Goal: Task Accomplishment & Management: Manage account settings

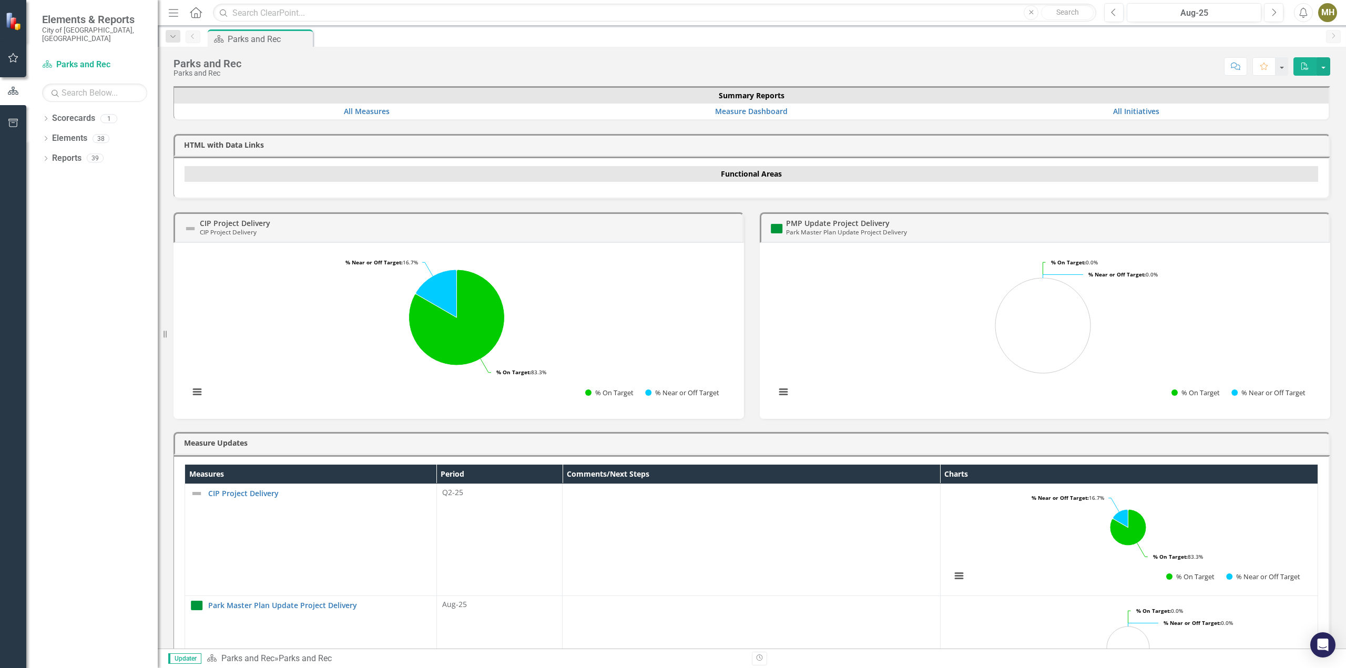
click at [48, 136] on div "Dropdown" at bounding box center [45, 140] width 7 height 9
click at [82, 212] on link "Initiative Initiatives" at bounding box center [82, 218] width 51 height 12
click at [54, 216] on icon "Dropdown" at bounding box center [50, 219] width 7 height 6
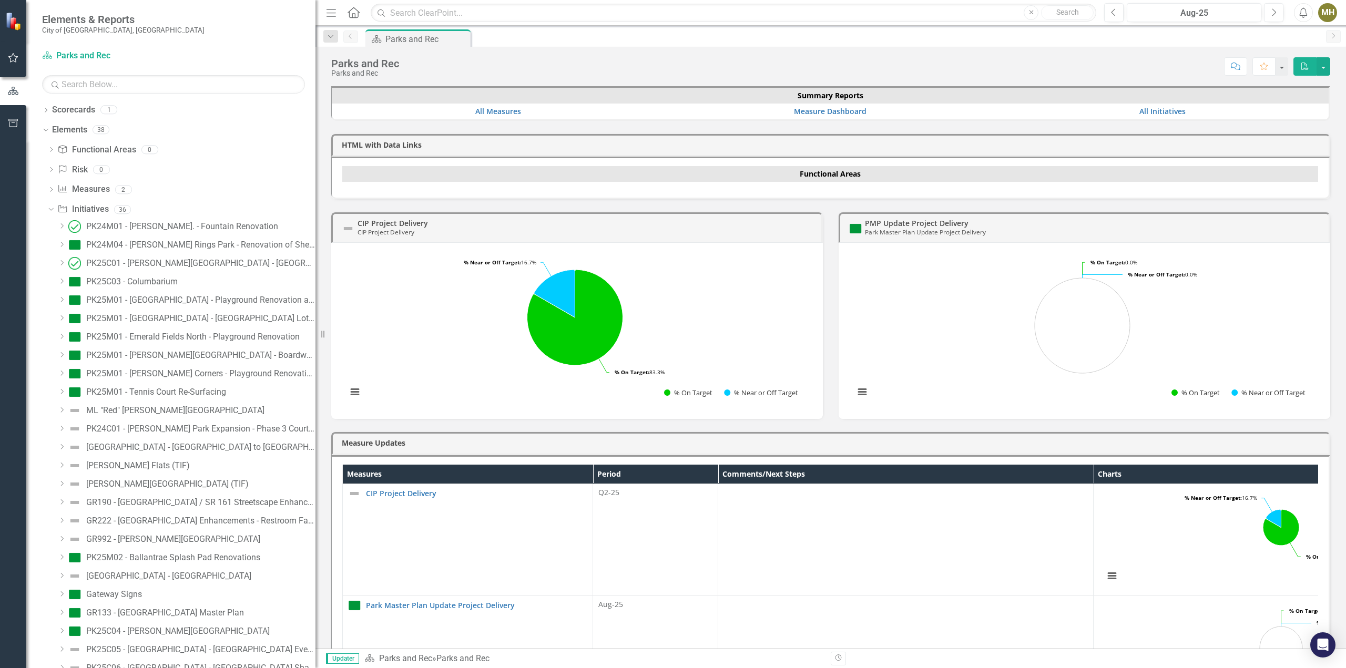
drag, startPoint x: 161, startPoint y: 334, endPoint x: 376, endPoint y: 323, distance: 215.3
click at [376, 323] on div "Elements & Reports City of [GEOGRAPHIC_DATA], [GEOGRAPHIC_DATA] Scorecard Parks…" at bounding box center [673, 334] width 1346 height 668
click at [1269, 11] on button "Next" at bounding box center [1273, 12] width 19 height 19
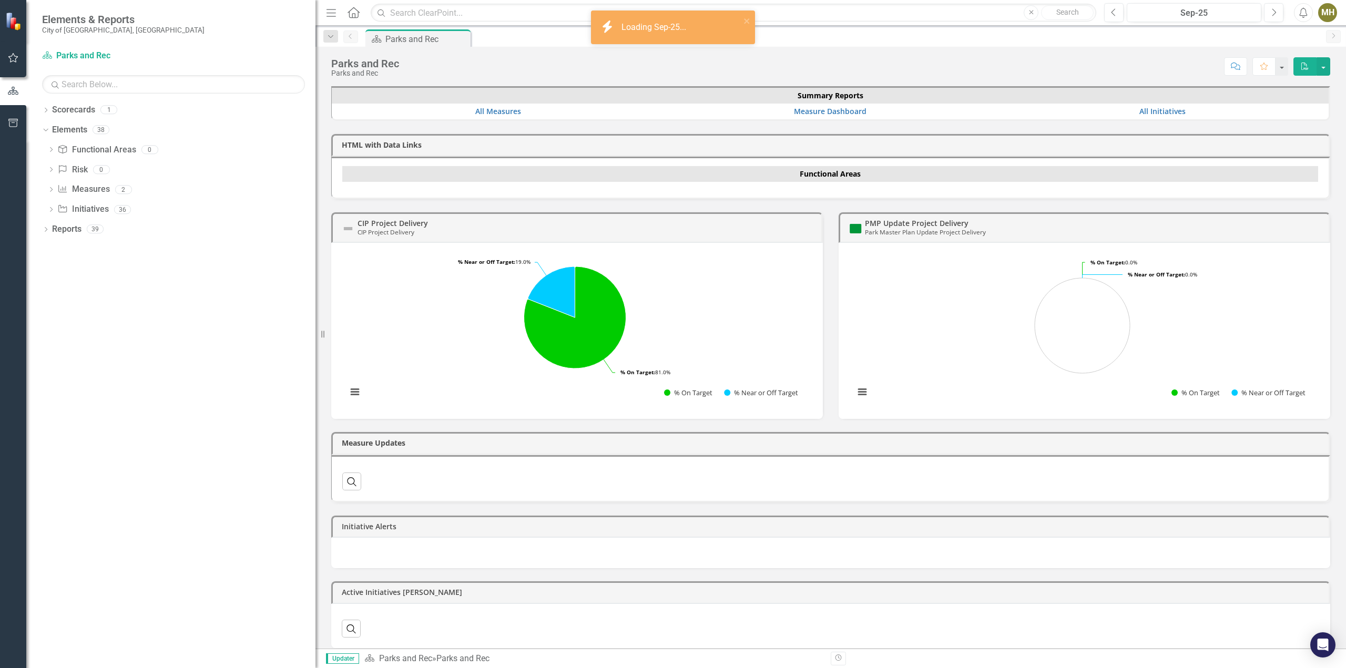
click at [81, 209] on link "Initiative Initiatives" at bounding box center [82, 209] width 51 height 12
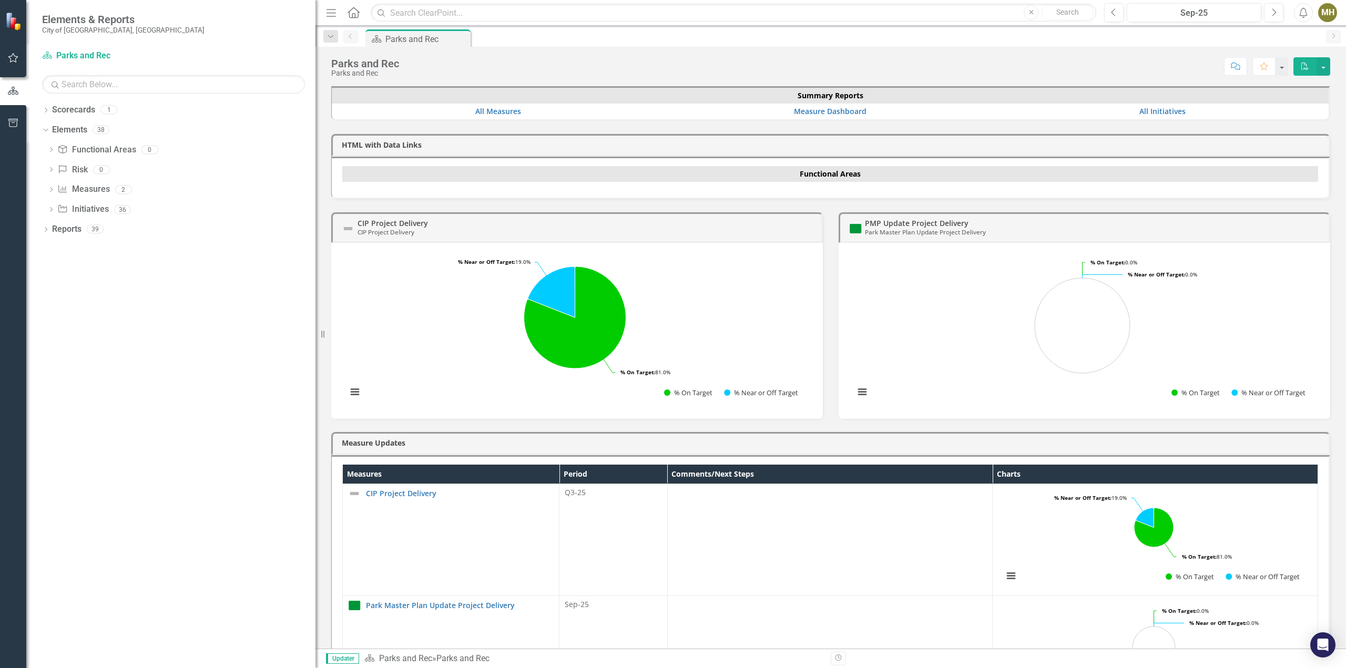
click at [48, 211] on icon "Dropdown" at bounding box center [50, 211] width 7 height 6
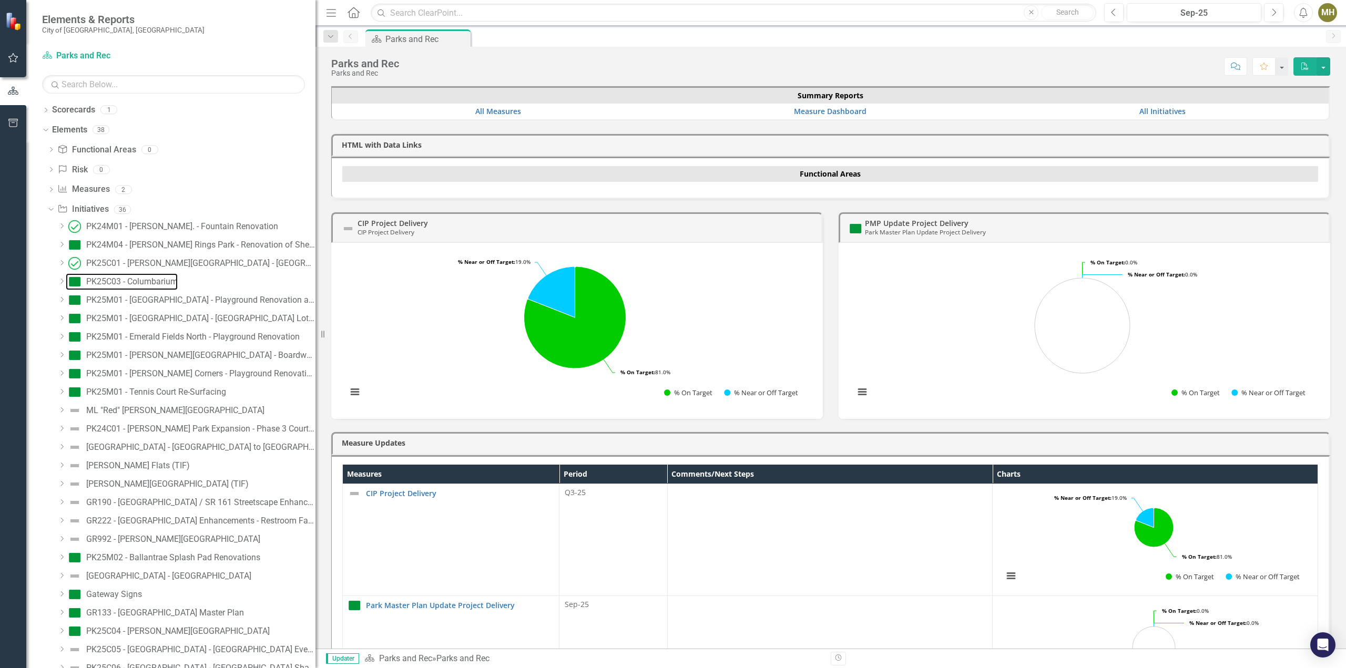
click at [163, 280] on div "PK25C03 - Columbarium" at bounding box center [131, 281] width 91 height 9
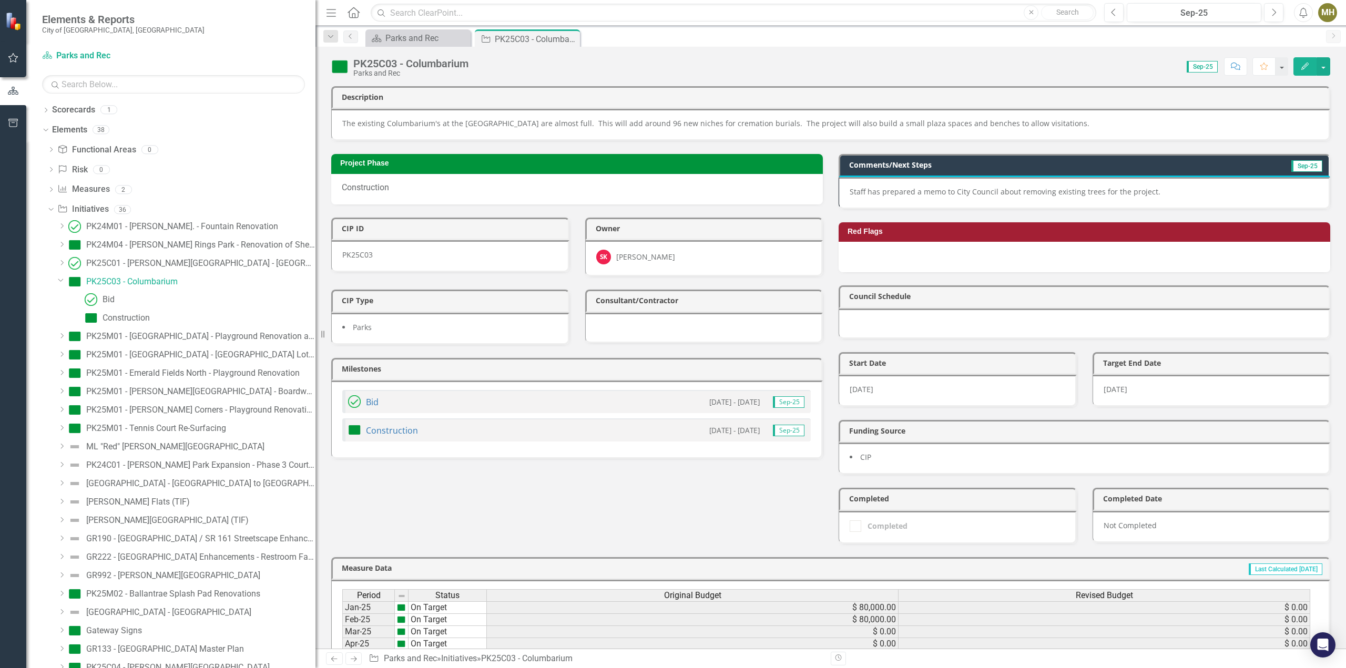
click at [1069, 192] on p "Staff has prepared a memo to City Council about removing existing trees for the…" at bounding box center [1084, 192] width 468 height 11
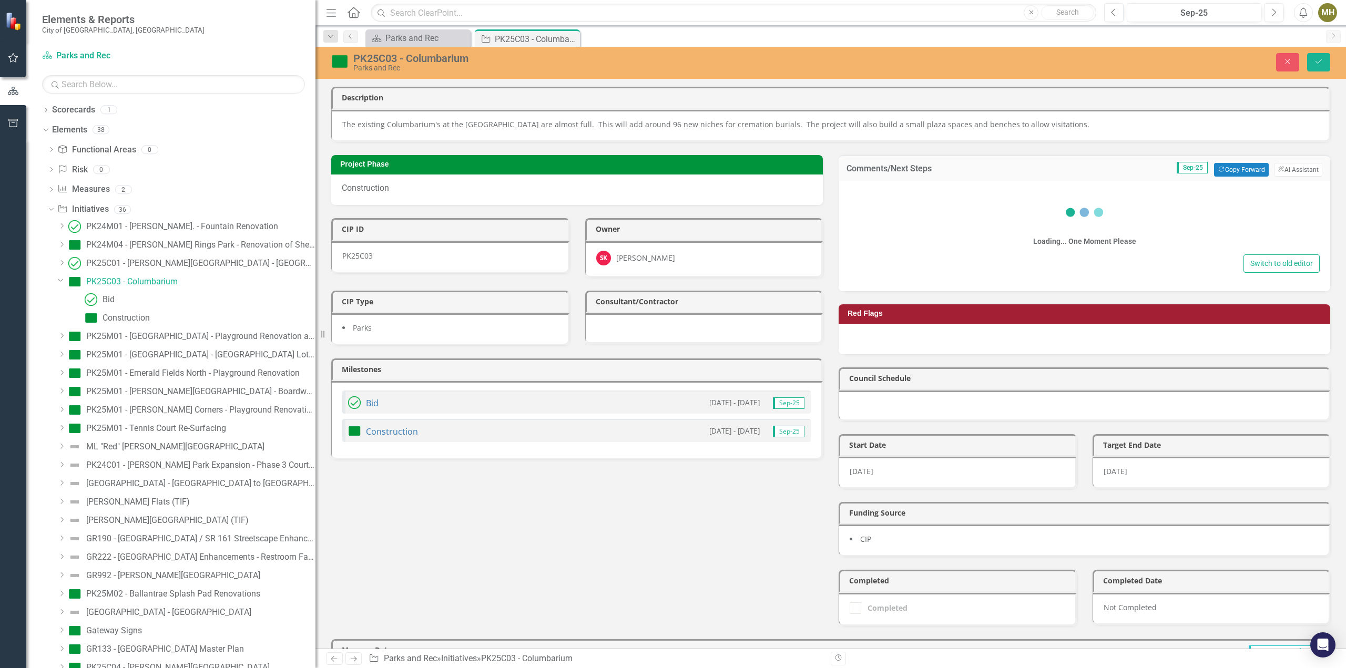
click at [893, 254] on div "Switch to old editor" at bounding box center [1084, 263] width 471 height 18
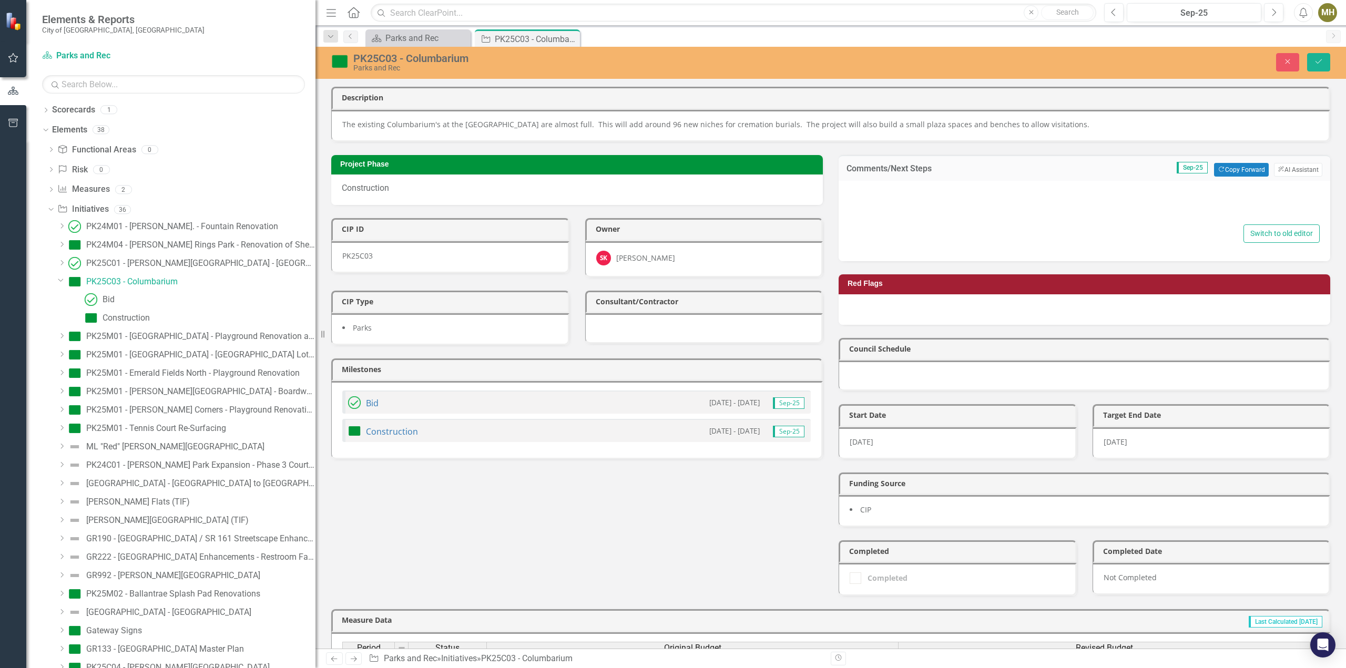
type textarea "<p>Staff has prepared a memo to City Council about removing existing trees for …"
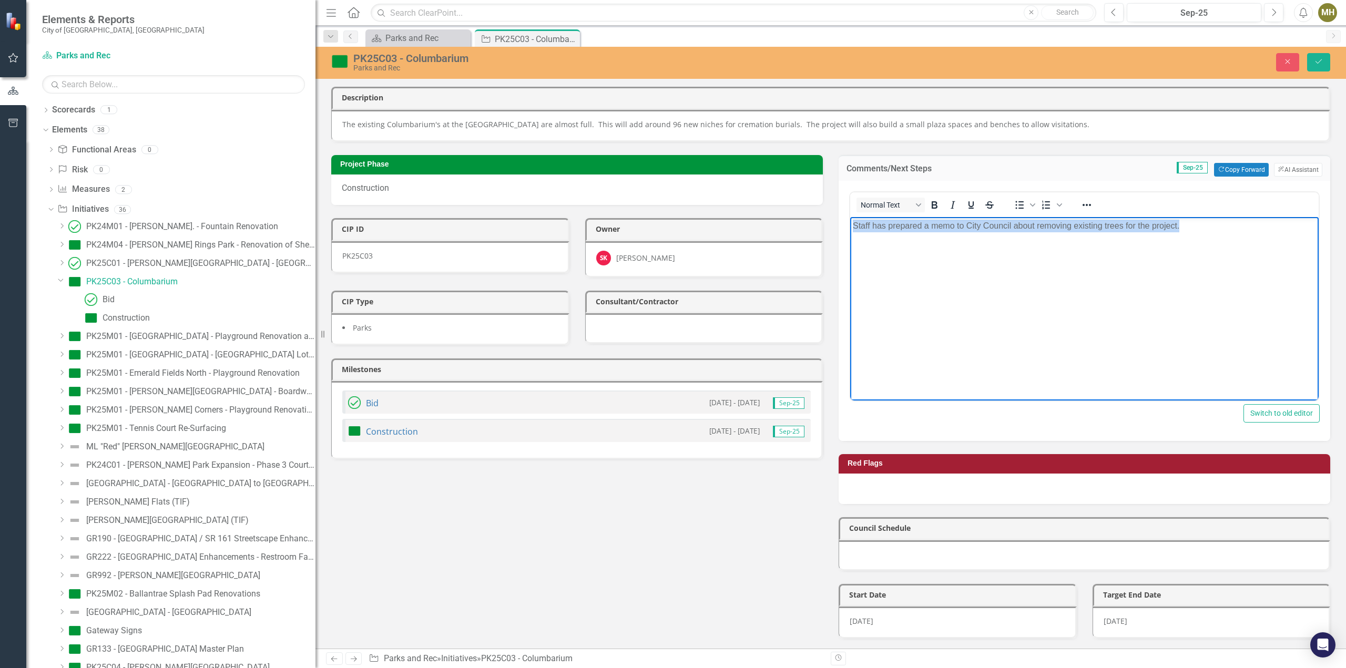
drag, startPoint x: 1207, startPoint y: 228, endPoint x: 827, endPoint y: 233, distance: 380.7
click at [850, 233] on html "Staff has prepared a memo to City Council about removing existing trees for the…" at bounding box center [1084, 296] width 468 height 158
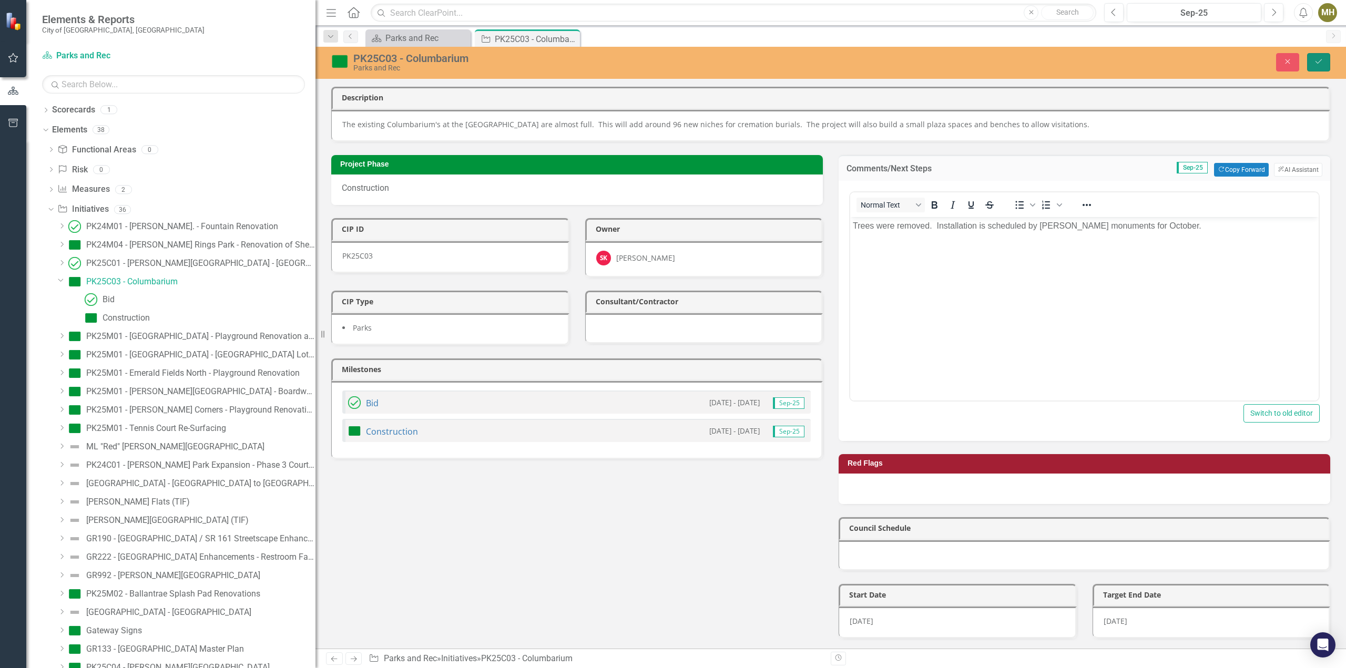
click at [1313, 58] on button "Save" at bounding box center [1318, 62] width 23 height 18
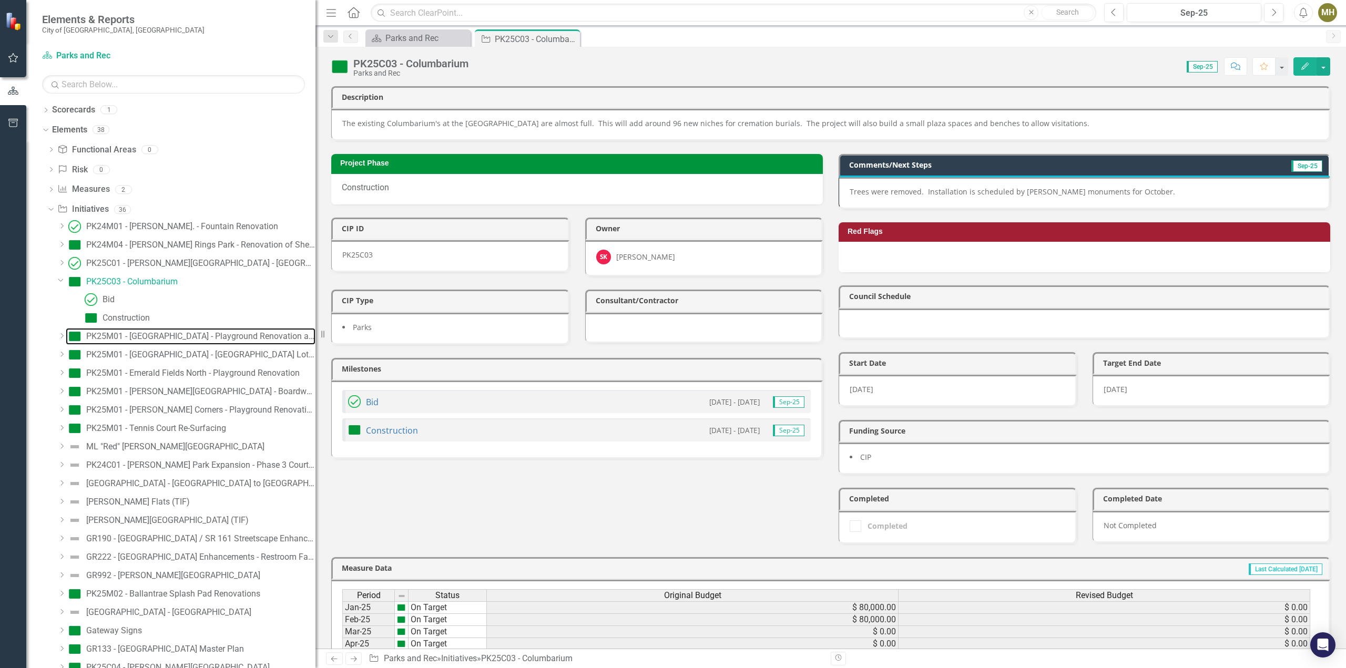
click at [193, 337] on div "PK25M01 - [GEOGRAPHIC_DATA] - Playground Renovation and Shade Structure Replace…" at bounding box center [200, 336] width 229 height 9
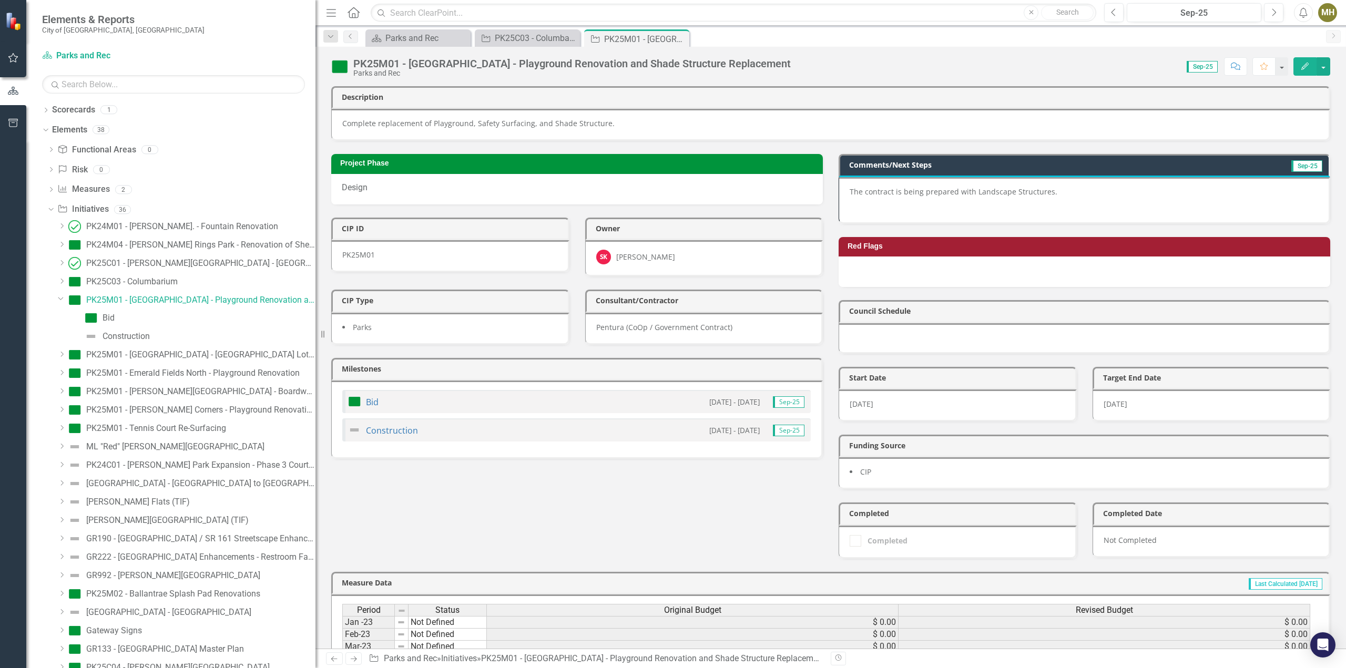
click at [1079, 199] on p at bounding box center [1084, 205] width 468 height 13
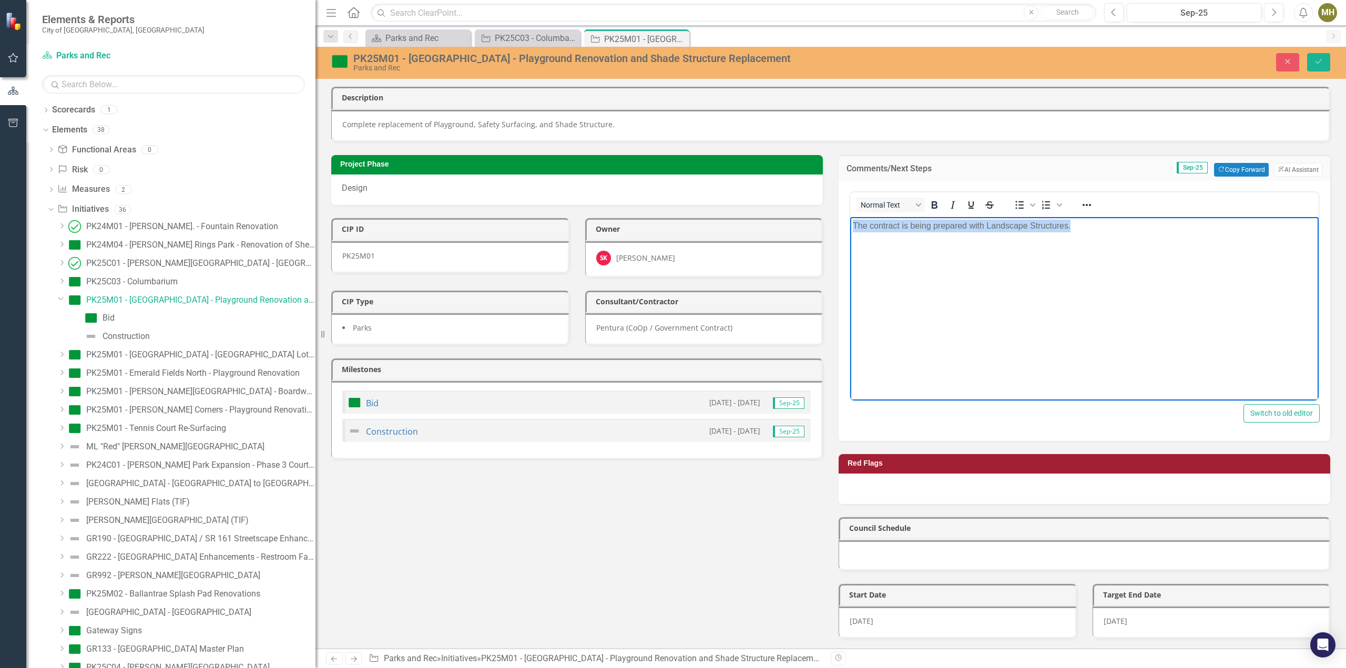
drag, startPoint x: 1084, startPoint y: 228, endPoint x: 843, endPoint y: 230, distance: 240.8
click at [850, 230] on html "The contract is being prepared with Landscape Structures." at bounding box center [1084, 296] width 468 height 158
drag, startPoint x: 1033, startPoint y: 233, endPoint x: 845, endPoint y: 226, distance: 187.3
click at [850, 226] on html "The contract is pending signatures from legal." at bounding box center [1084, 296] width 468 height 158
copy p "The contract is pending signatures from legal."
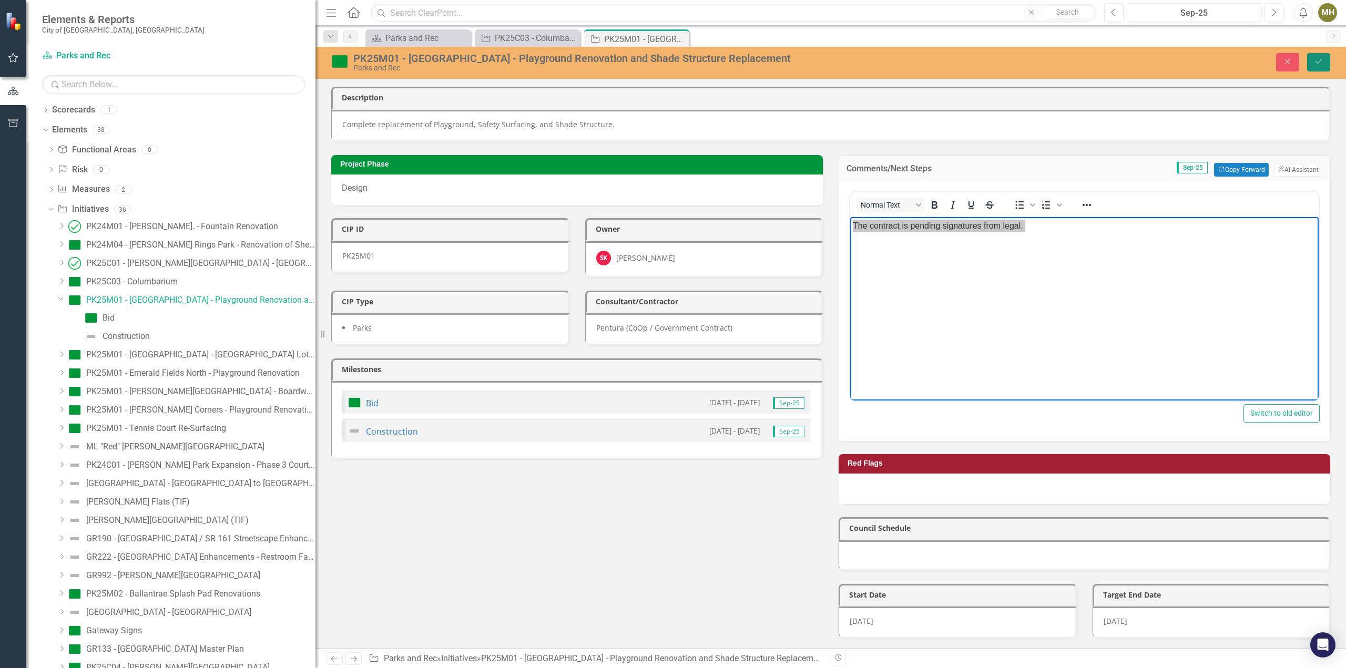
click at [1317, 58] on icon "Save" at bounding box center [1318, 61] width 9 height 7
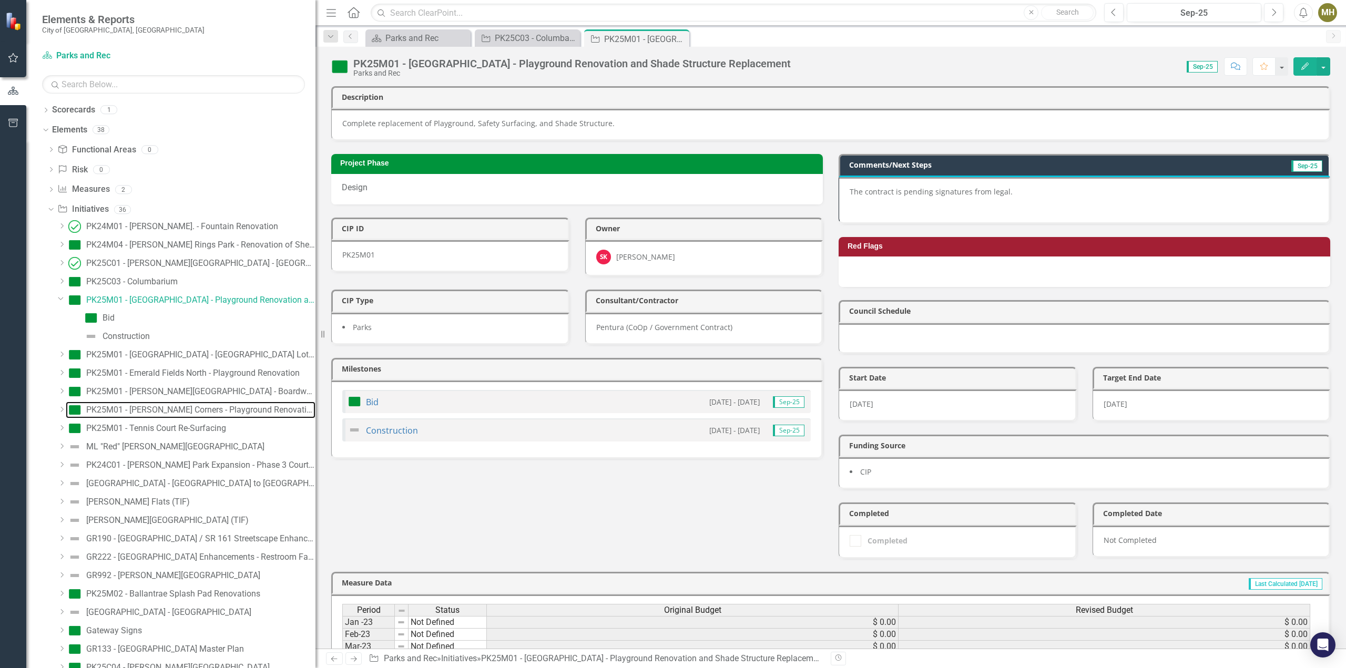
click at [169, 411] on div "PK25M01 - [PERSON_NAME] Corners - Playground Renovation" at bounding box center [200, 409] width 229 height 9
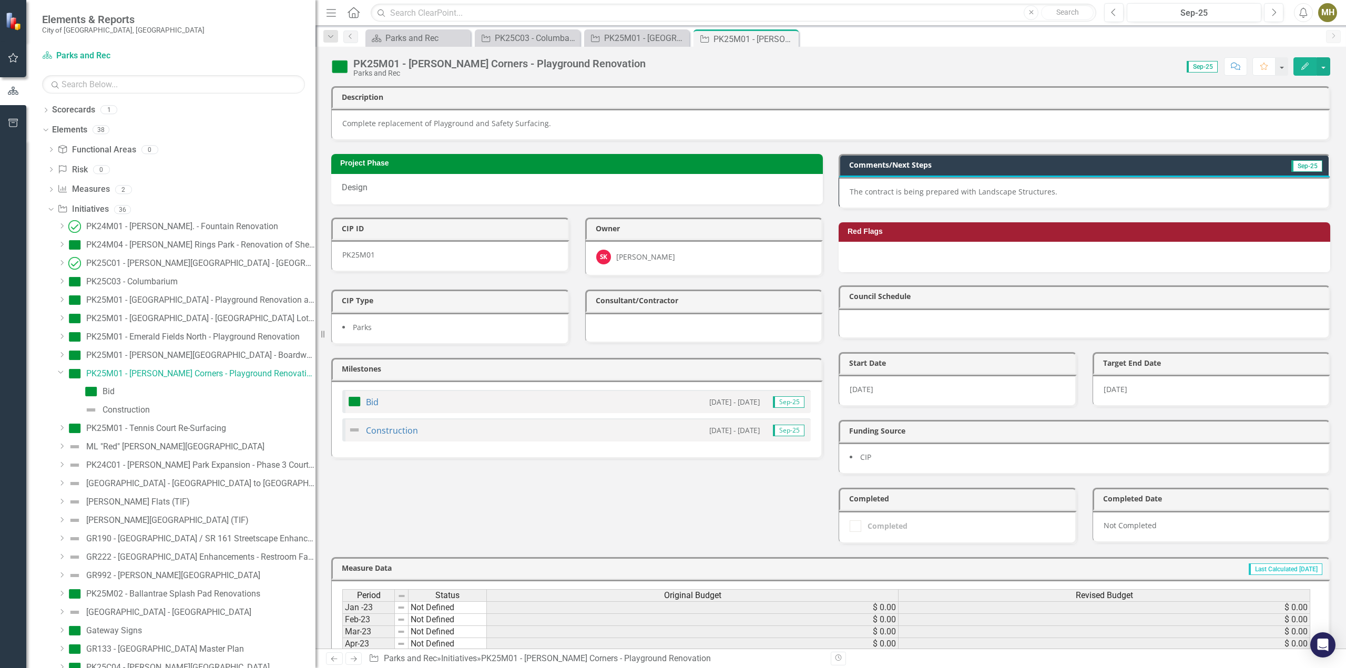
click at [1071, 180] on div "The contract is being prepared with Landscape Structures." at bounding box center [1085, 193] width 492 height 32
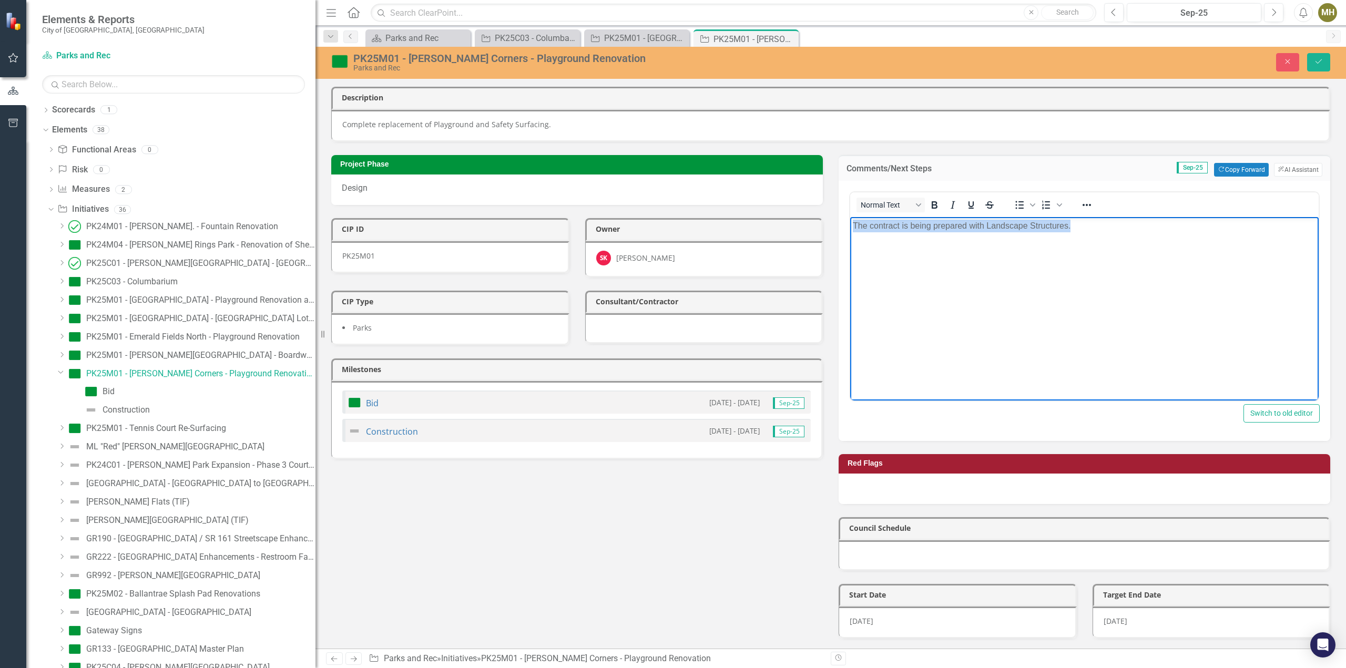
drag, startPoint x: 1089, startPoint y: 230, endPoint x: 787, endPoint y: 260, distance: 303.8
click at [850, 260] on html "The contract is being prepared with Landscape Structures." at bounding box center [1084, 296] width 468 height 158
paste body "Rich Text Area. Press ALT-0 for help."
click at [1317, 58] on icon "Save" at bounding box center [1318, 61] width 9 height 7
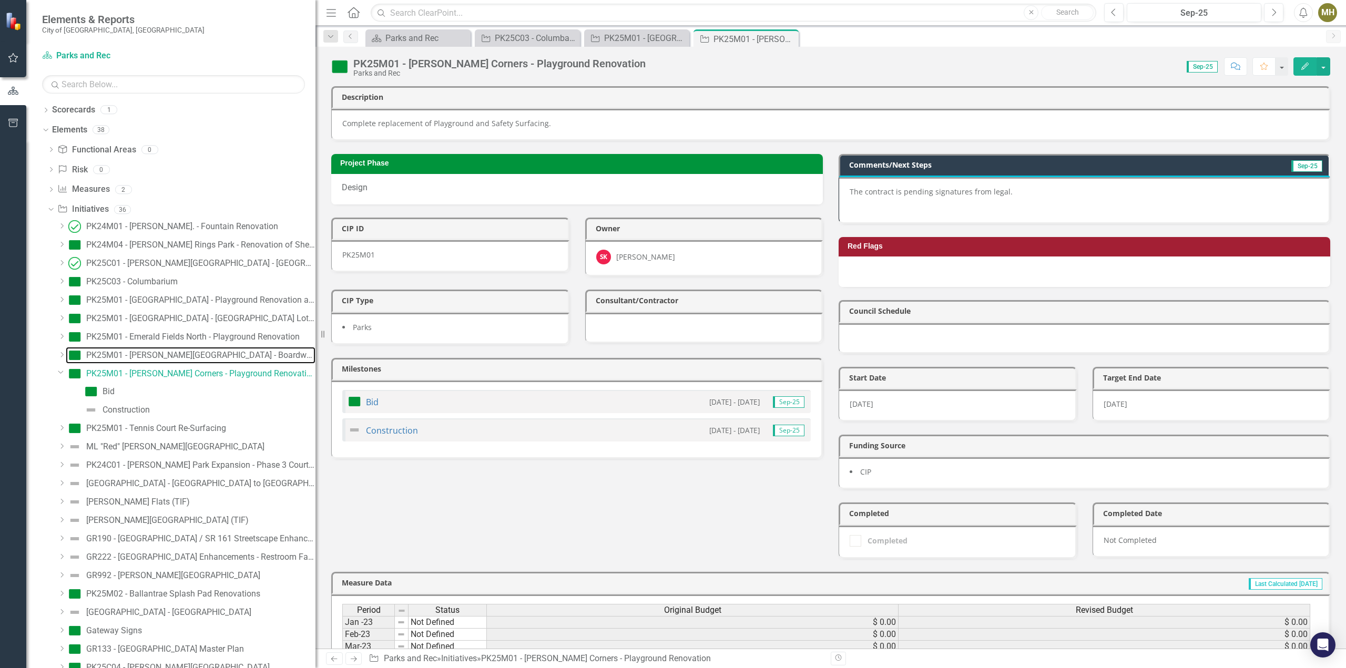
click at [166, 353] on div "PK25M01 - [PERSON_NAME][GEOGRAPHIC_DATA] - Boardwalk Replacement (50 lf)" at bounding box center [200, 355] width 229 height 9
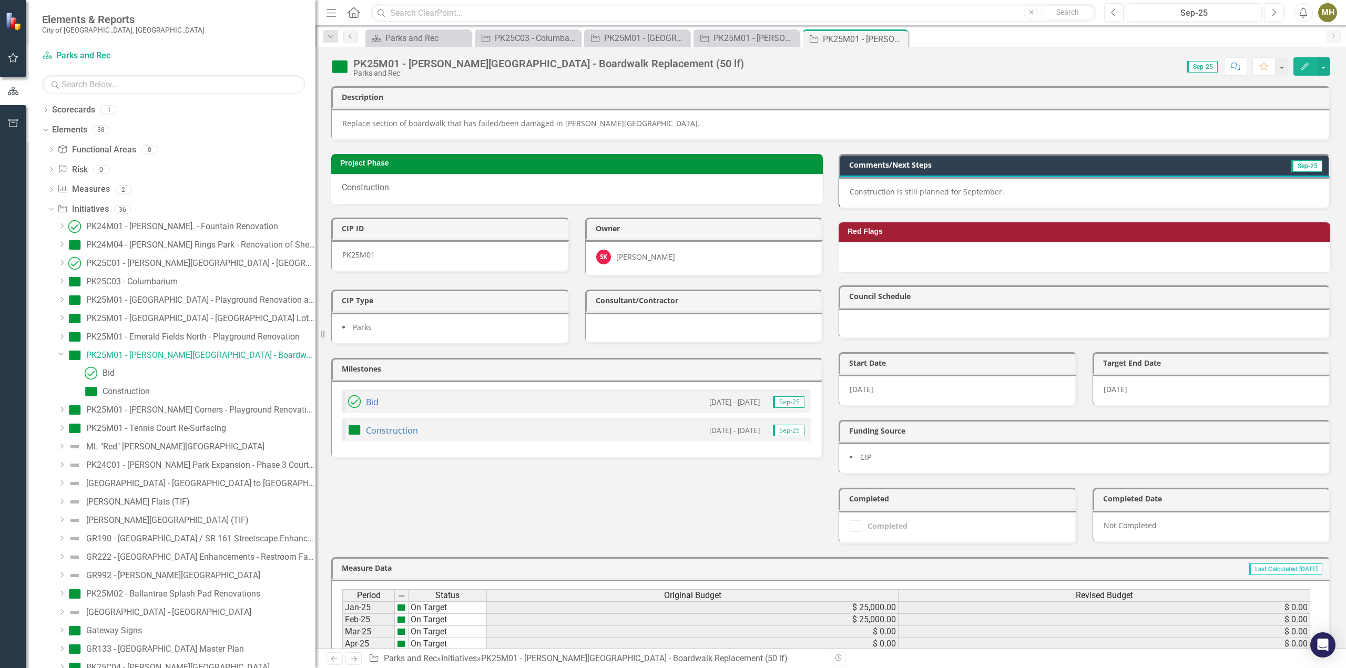
click at [1062, 188] on p "Construction is still planned for September." at bounding box center [1084, 192] width 468 height 11
click at [1032, 193] on p "Construction is still planned for September." at bounding box center [1084, 192] width 468 height 11
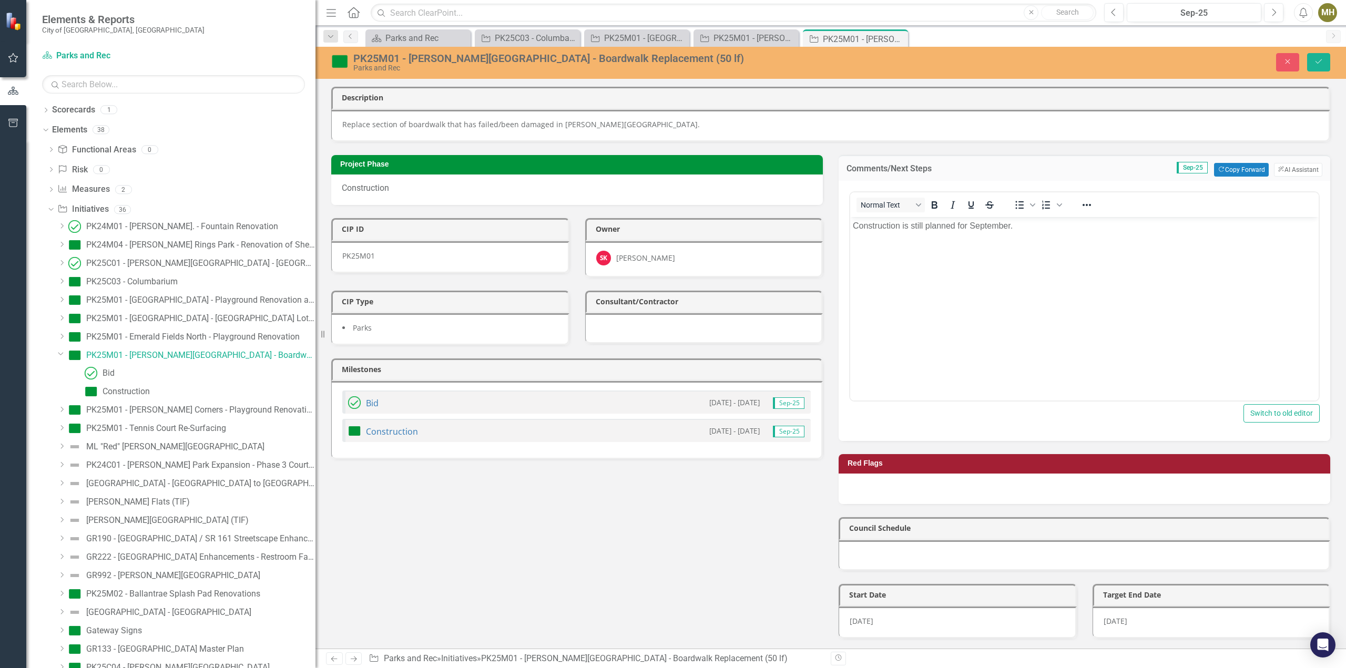
click at [1034, 226] on p "Construction is still planned for September." at bounding box center [1084, 225] width 463 height 13
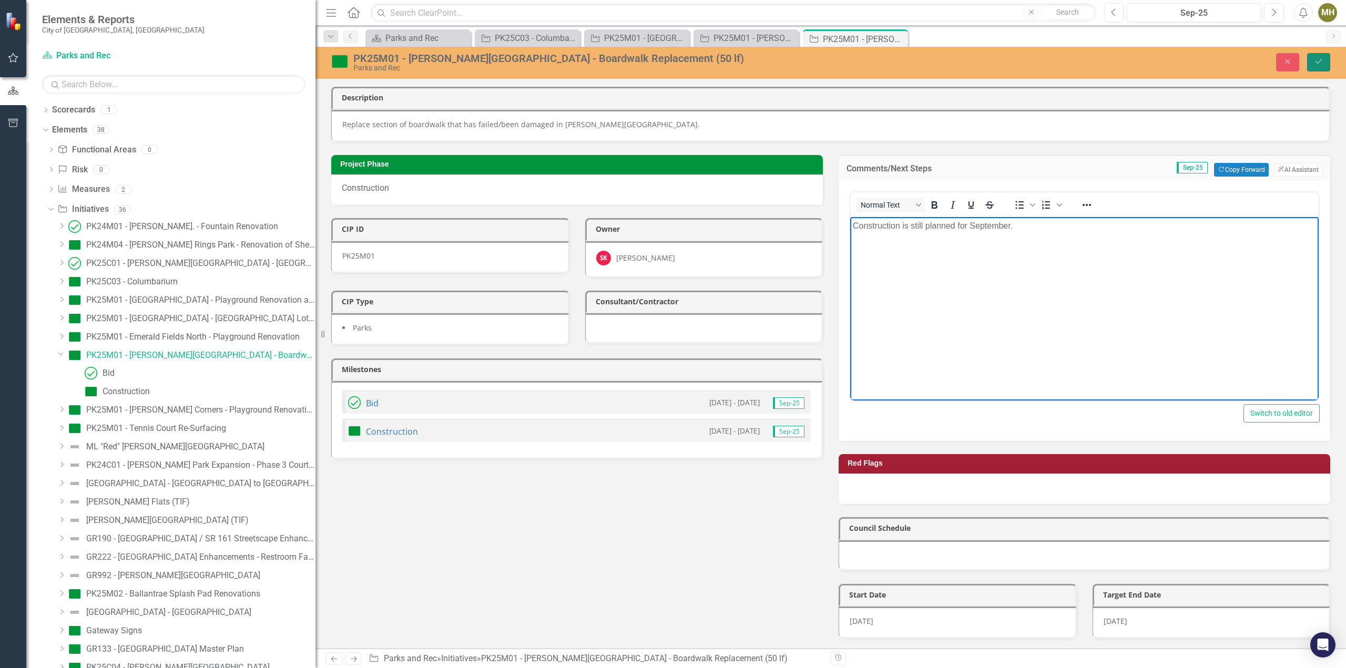
click at [1325, 61] on button "Save" at bounding box center [1318, 62] width 23 height 18
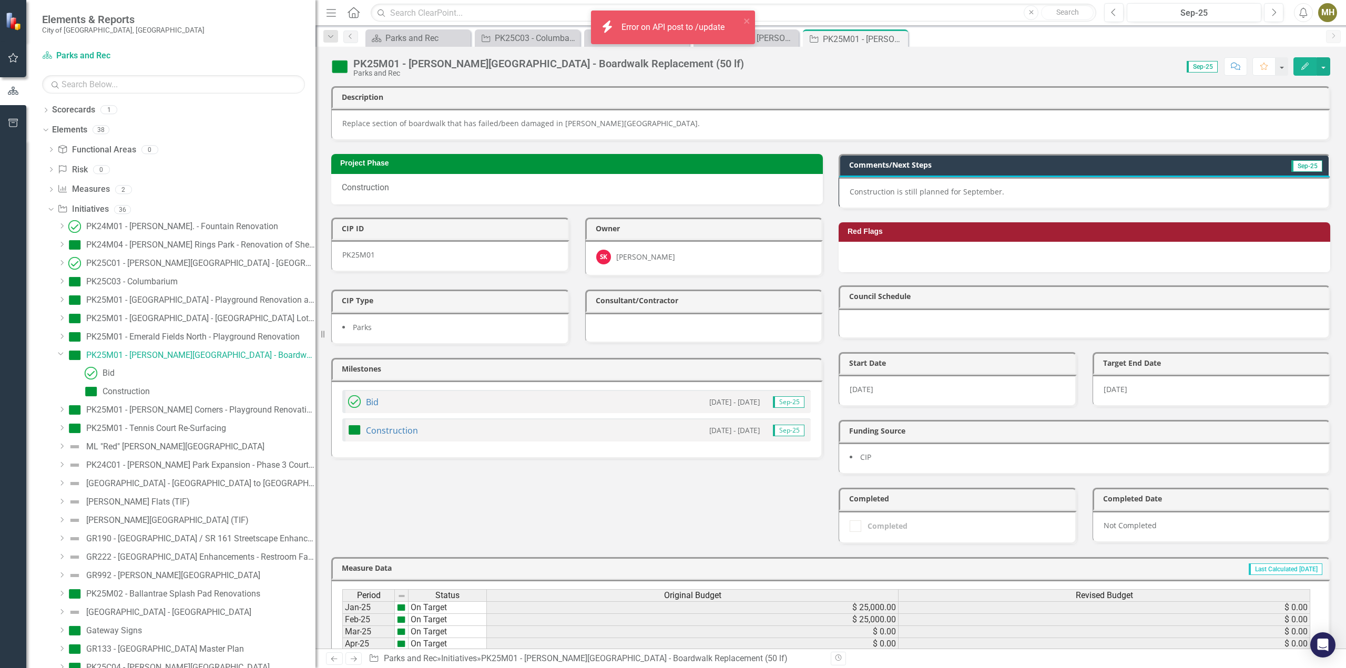
click at [1034, 198] on div "Construction is still planned for September." at bounding box center [1085, 193] width 492 height 32
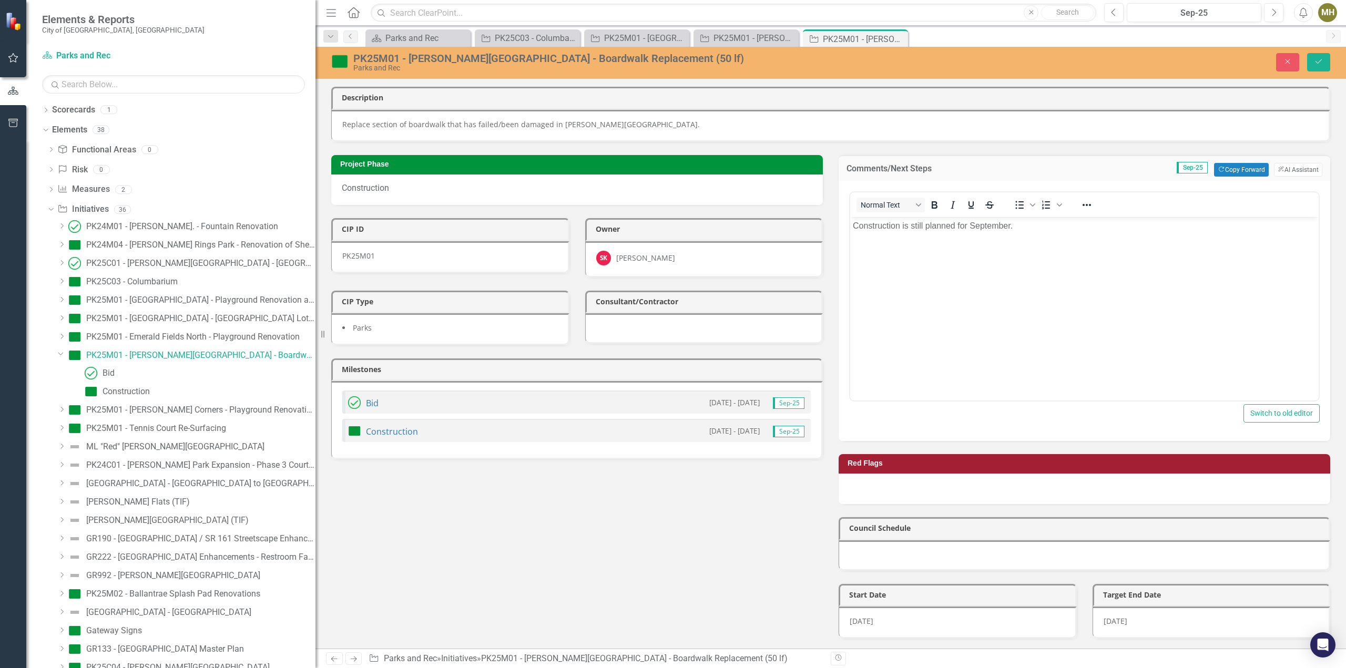
click at [928, 227] on p "Construction is still planned for September." at bounding box center [1084, 225] width 463 height 13
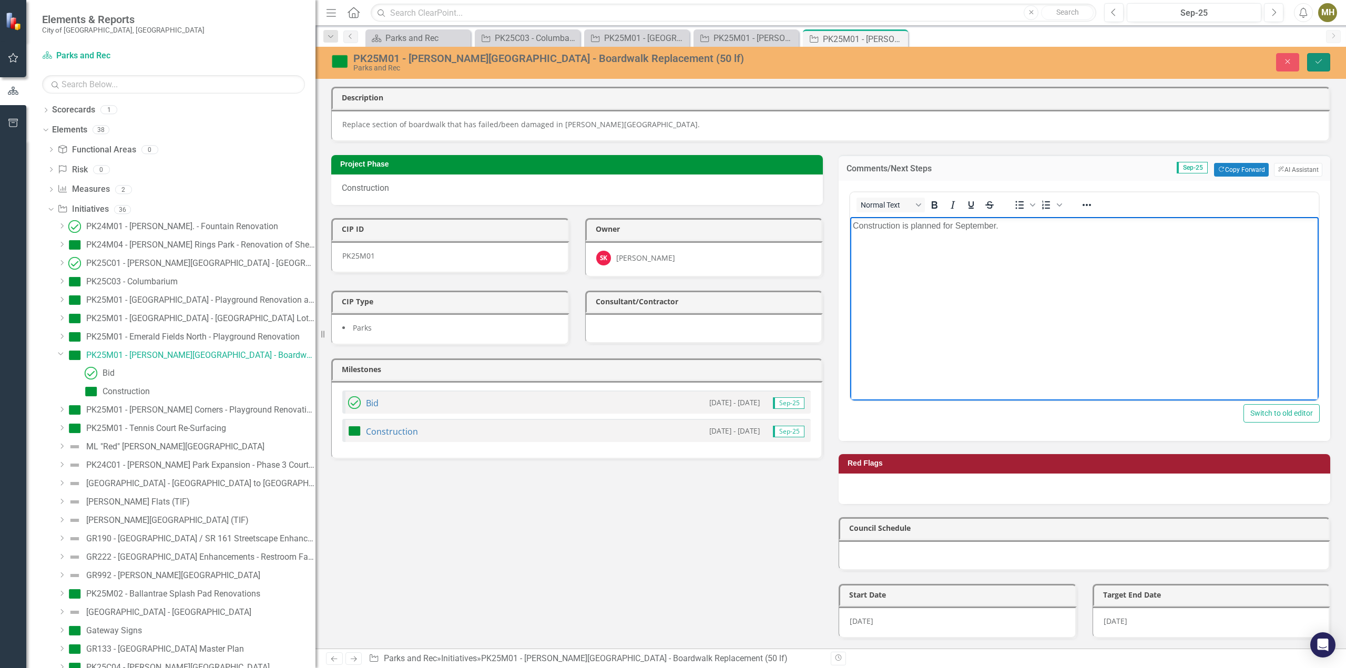
click at [1319, 56] on button "Save" at bounding box center [1318, 62] width 23 height 18
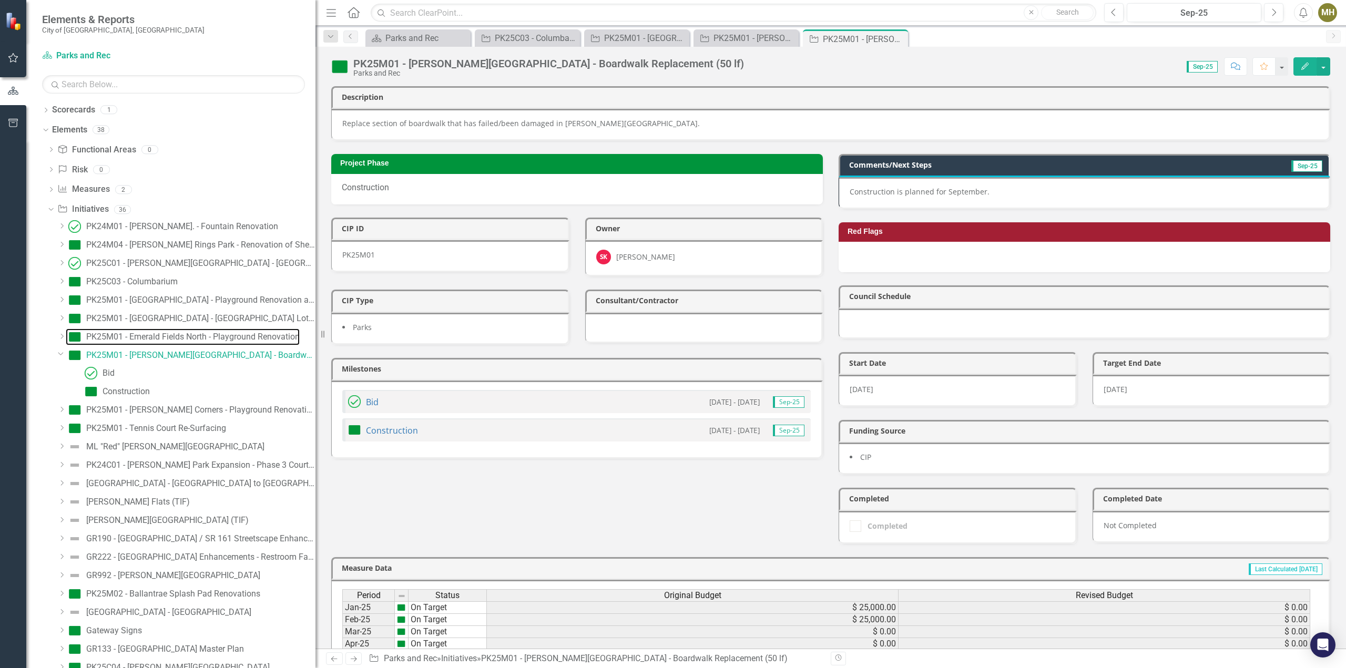
click at [184, 337] on div "PK25M01 - Emerald Fields North - Playground Renovation" at bounding box center [192, 336] width 213 height 9
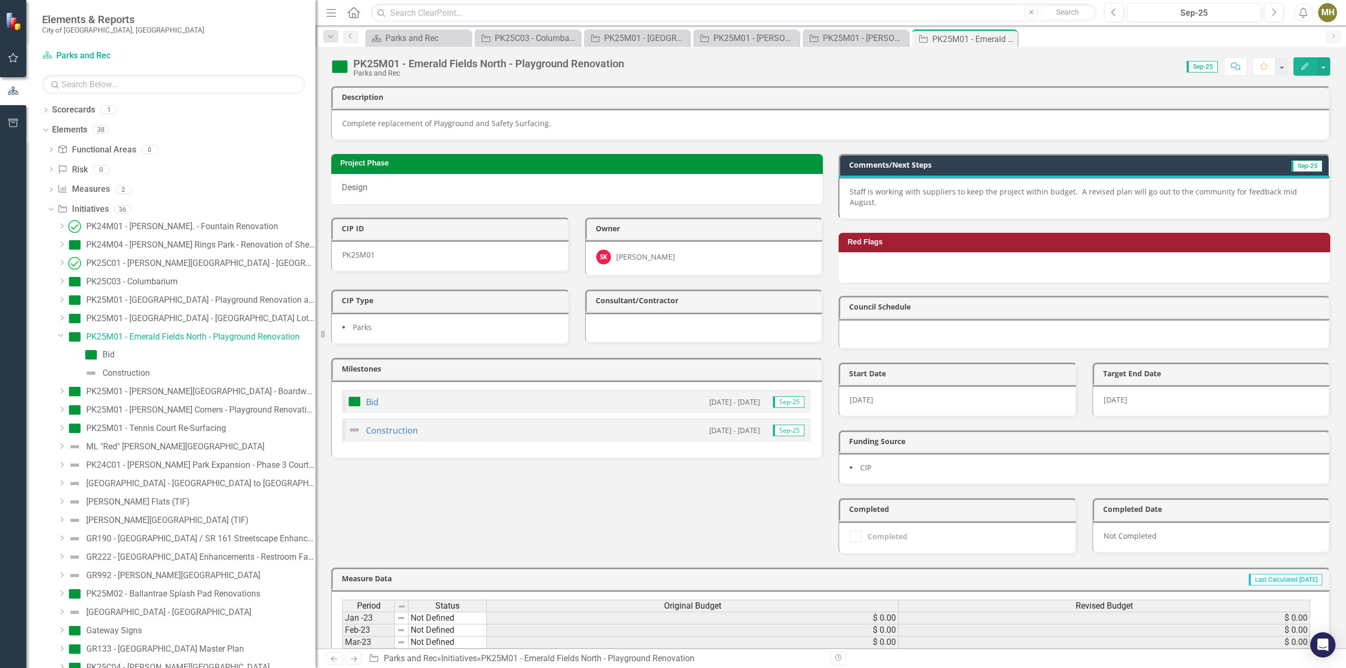
click at [934, 187] on p "Staff is working with suppliers to keep the project within budget. A revised pl…" at bounding box center [1084, 197] width 468 height 21
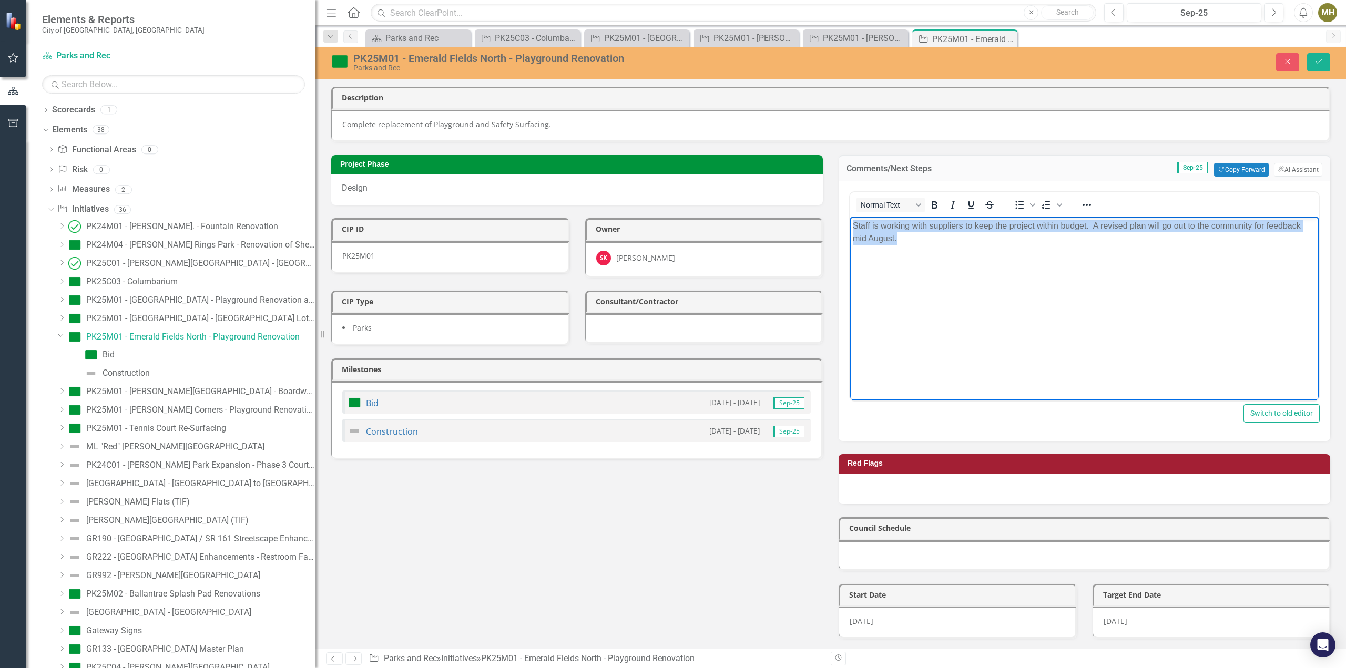
drag, startPoint x: 907, startPoint y: 238, endPoint x: 817, endPoint y: 220, distance: 92.2
click at [850, 220] on html "Staff is working with suppliers to keep the project within budget. A revised pl…" at bounding box center [1084, 296] width 468 height 158
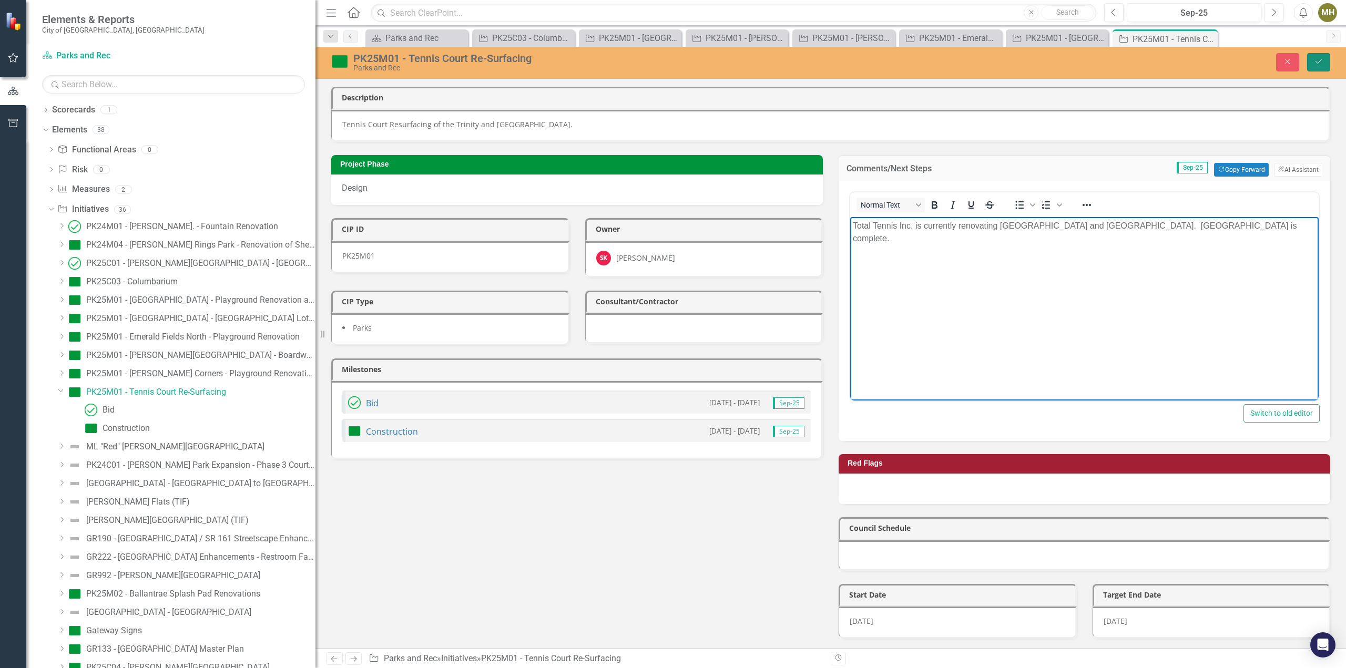
click at [1314, 61] on icon "Save" at bounding box center [1318, 61] width 9 height 7
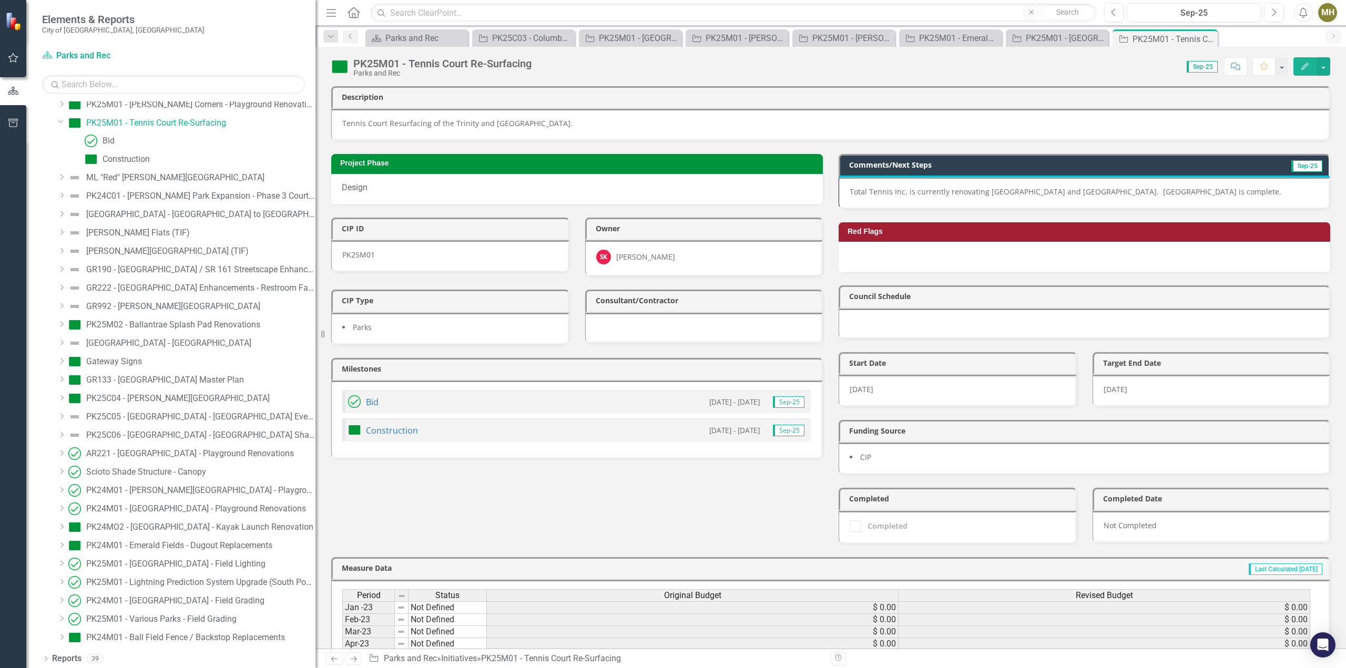
scroll to position [271, 0]
click at [159, 543] on div "PK24M01 - Emerald Fields - Dugout Replacements" at bounding box center [179, 543] width 186 height 9
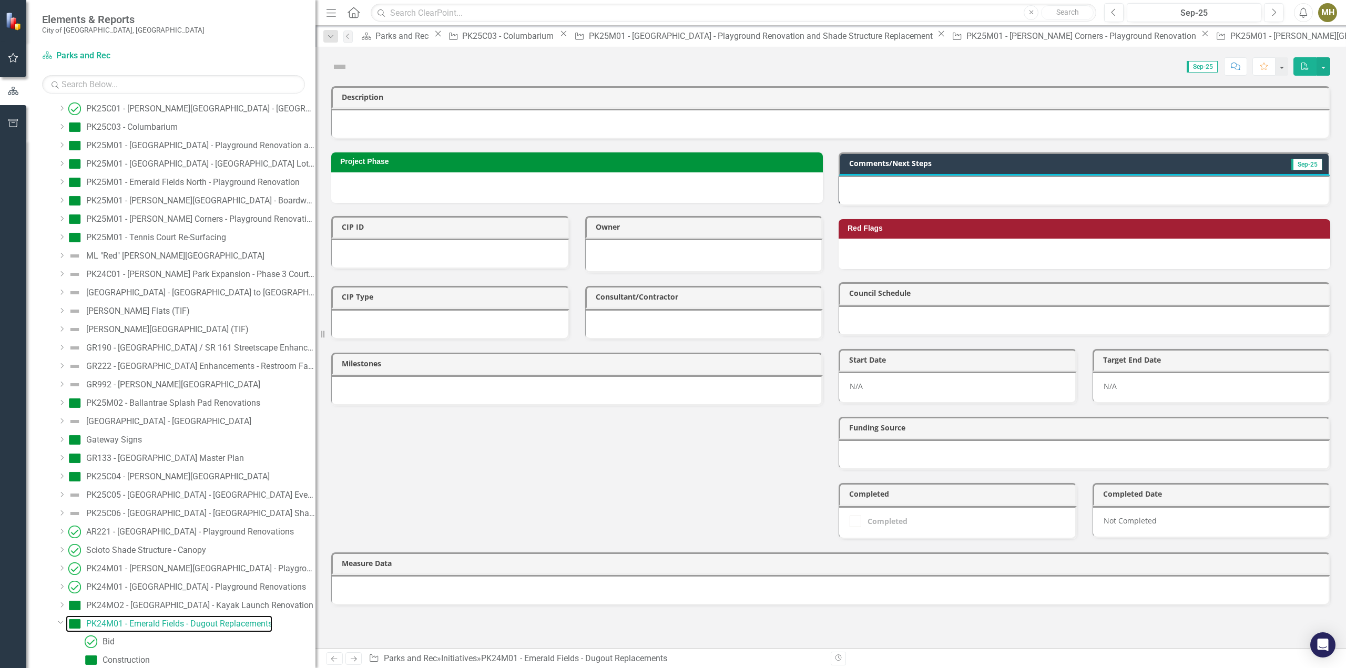
scroll to position [118, 0]
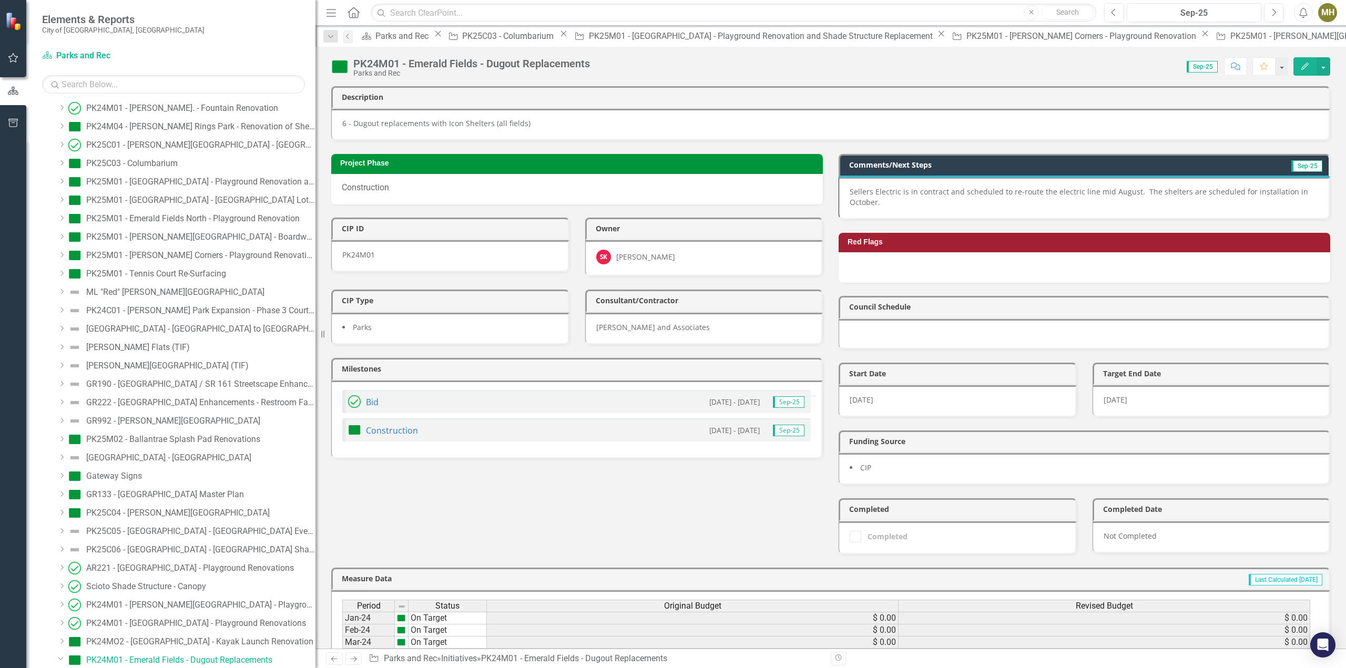
click at [892, 197] on p "Sellers Electric is in contract and scheduled to re-route the electric line mid…" at bounding box center [1084, 197] width 468 height 21
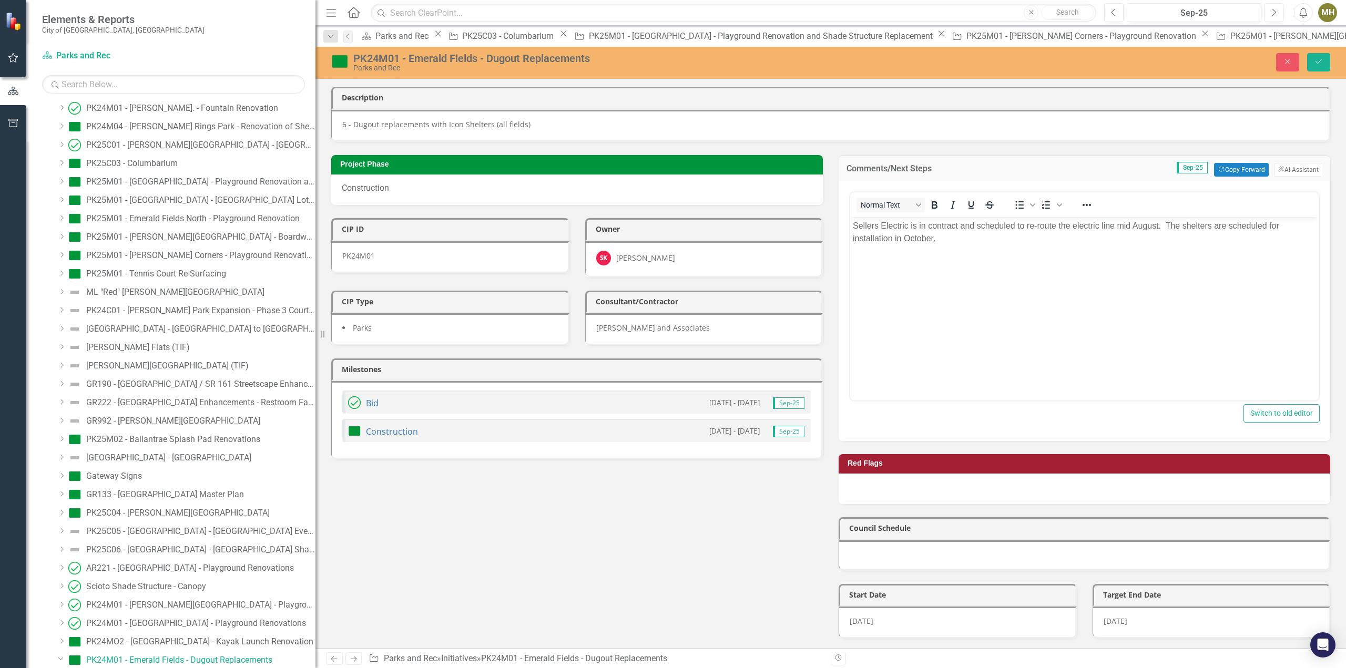
scroll to position [0, 0]
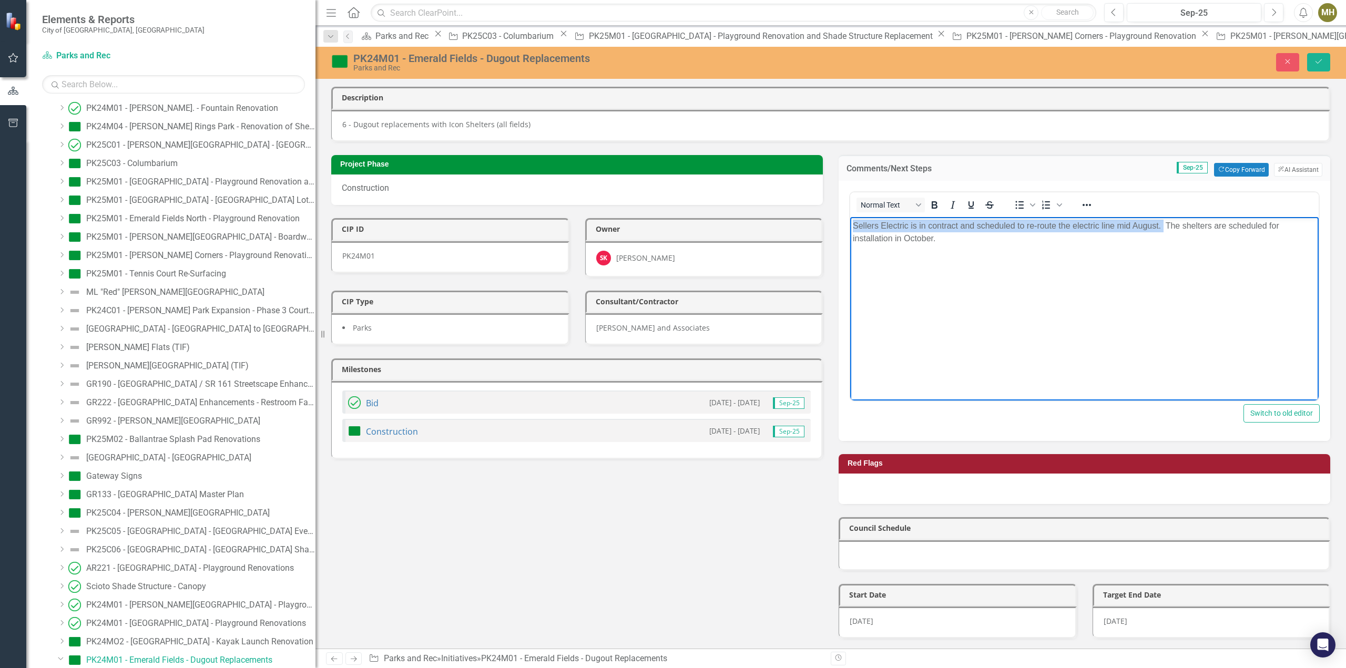
drag, startPoint x: 1163, startPoint y: 224, endPoint x: 839, endPoint y: 225, distance: 323.4
click at [850, 225] on html "Sellers Electric is in contract and scheduled to re-route the electric line mid…" at bounding box center [1084, 296] width 468 height 158
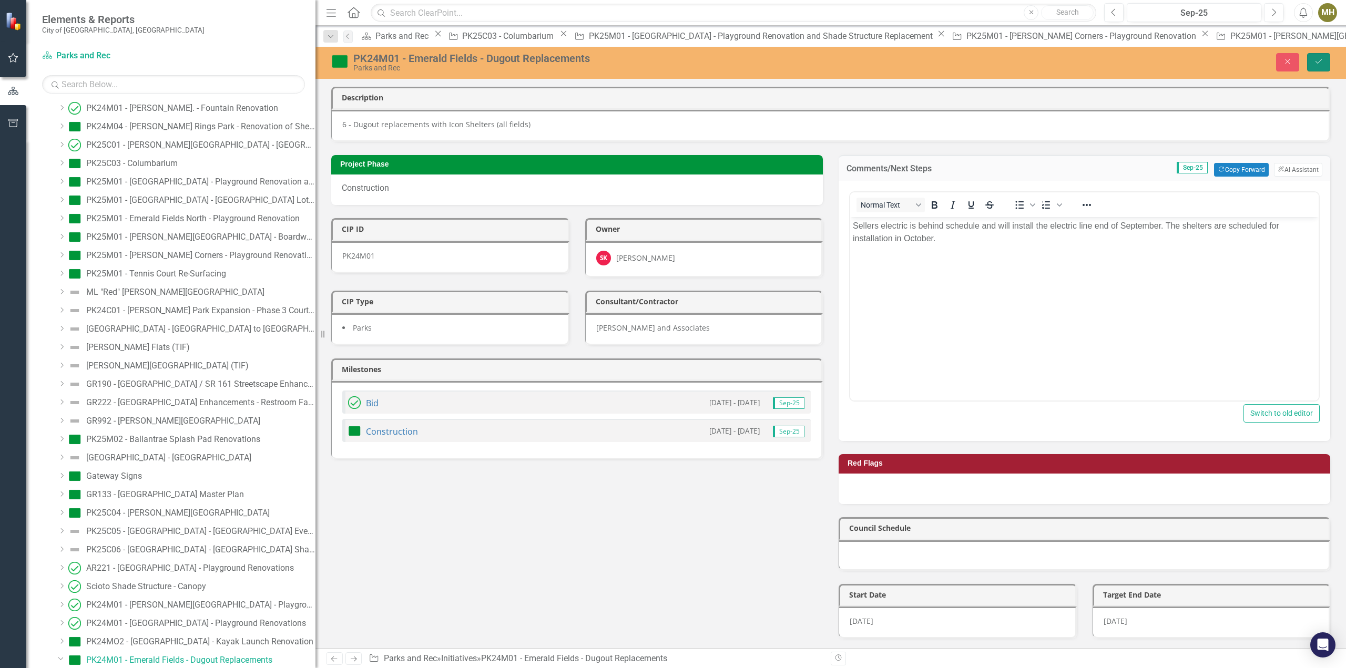
click at [1313, 59] on button "Save" at bounding box center [1318, 62] width 23 height 18
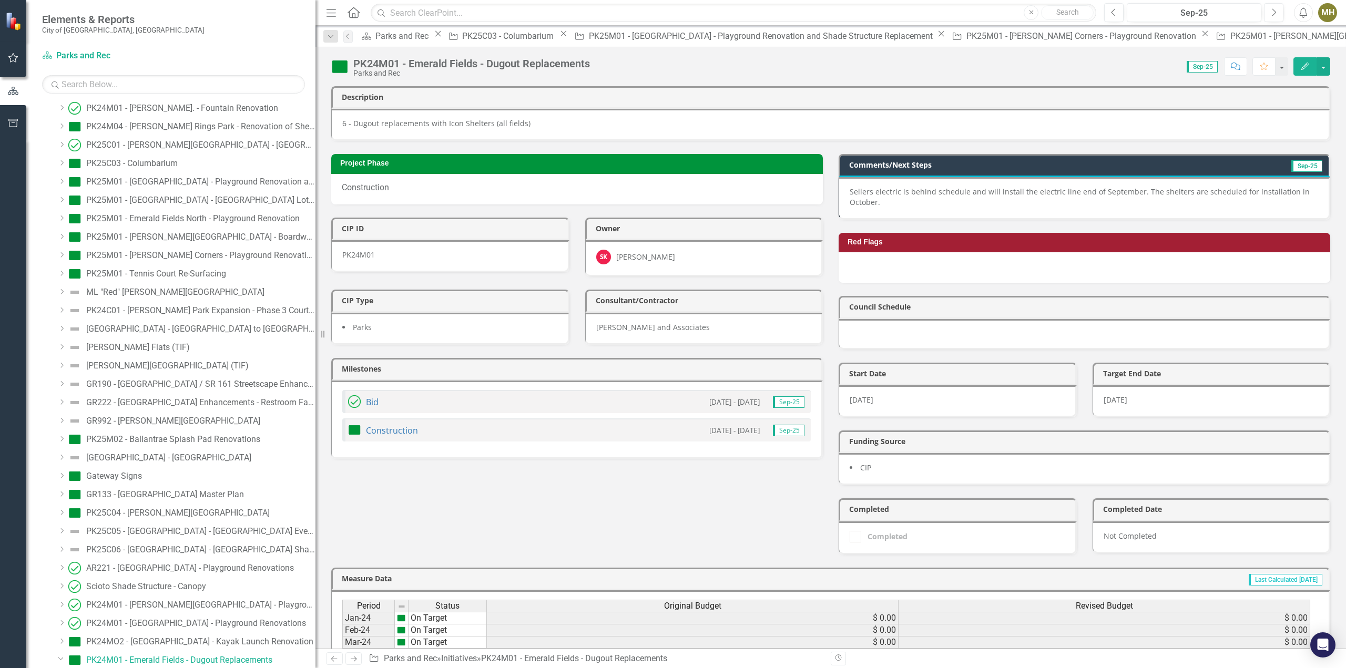
scroll to position [271, 0]
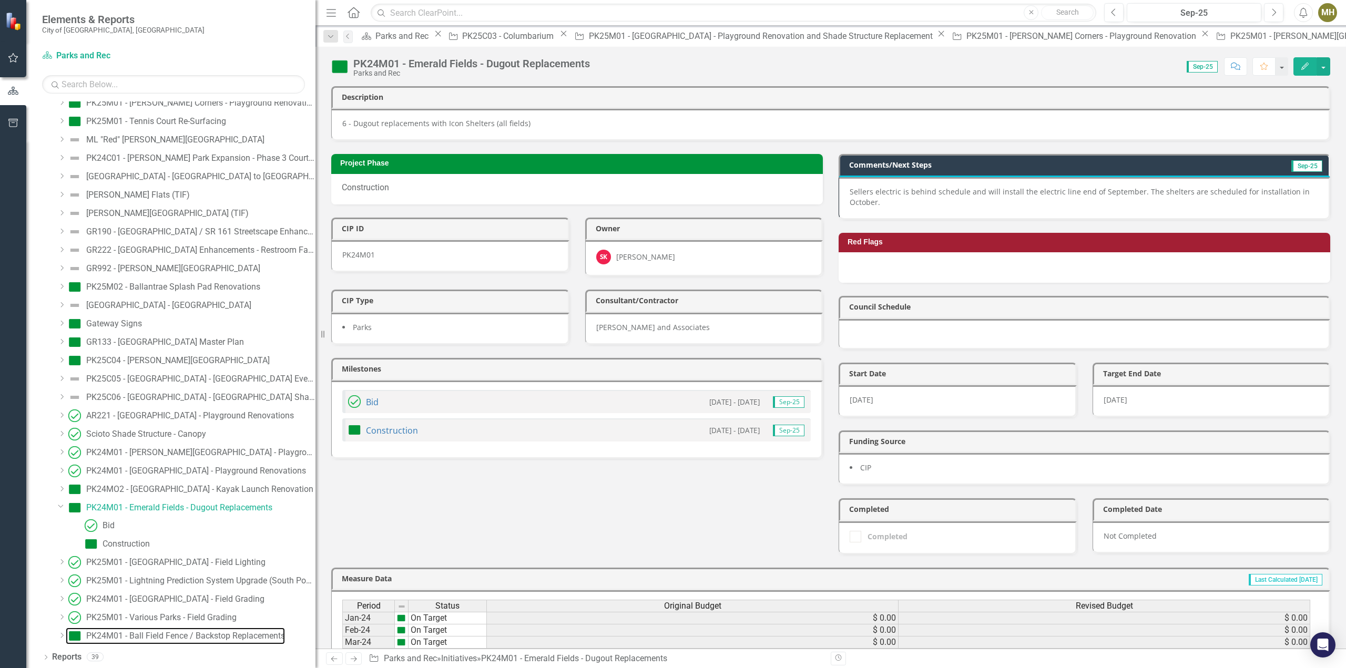
drag, startPoint x: 160, startPoint y: 633, endPoint x: 179, endPoint y: 623, distance: 20.9
click at [160, 633] on div "PK24M01 - Ball Field Fence / Backstop Replacements" at bounding box center [185, 635] width 199 height 9
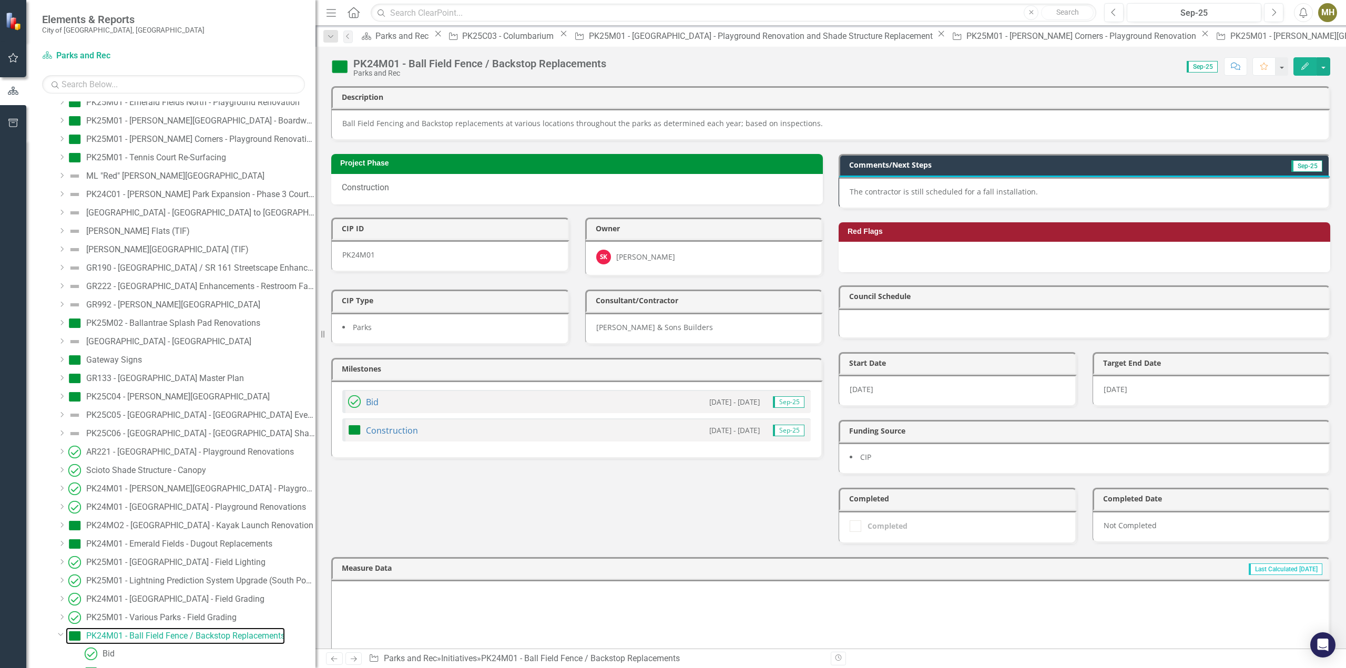
scroll to position [210, 0]
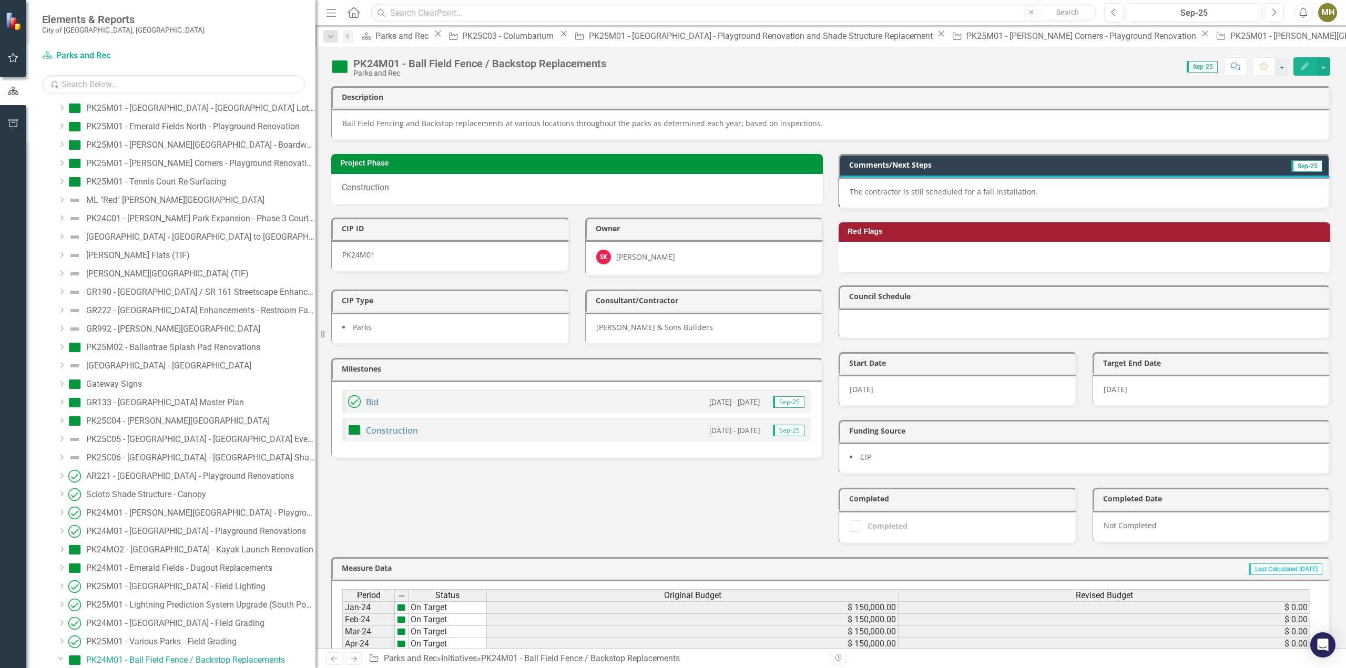
click at [1042, 192] on p "The contractor is still scheduled for a fall installation." at bounding box center [1084, 192] width 468 height 11
click at [1042, 193] on p "The contractor is still scheduled for a fall installation." at bounding box center [1084, 192] width 468 height 11
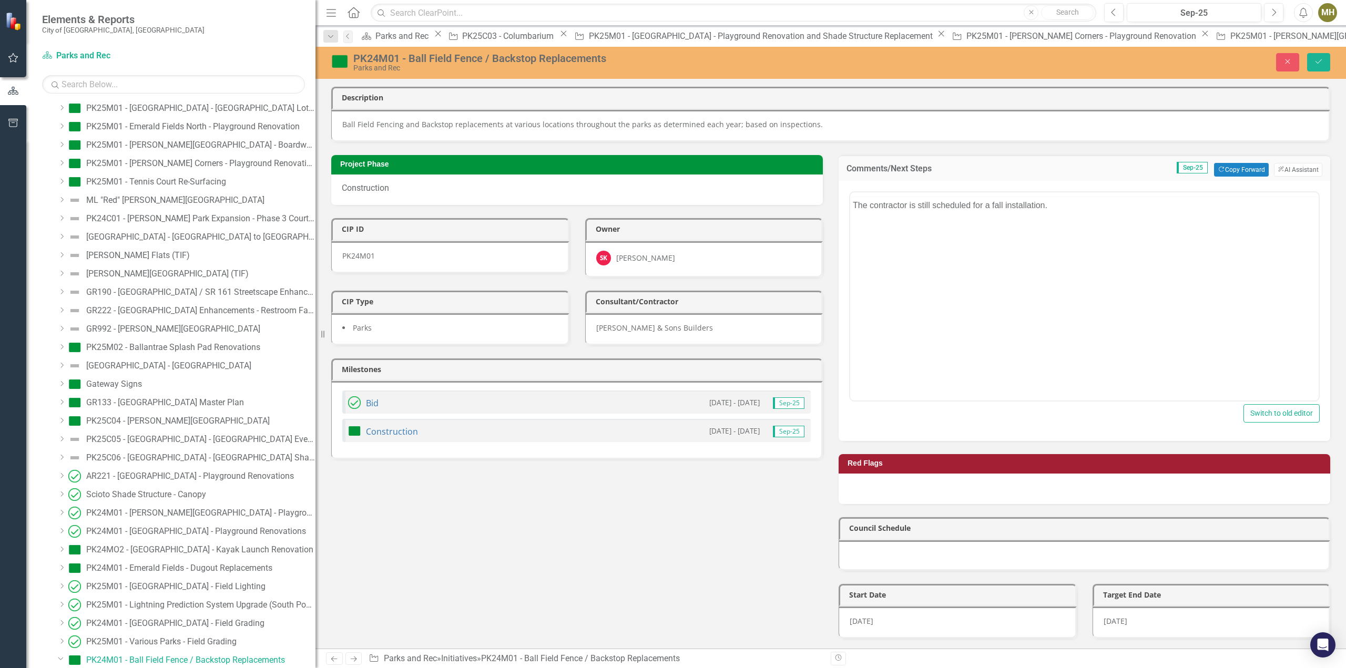
scroll to position [0, 0]
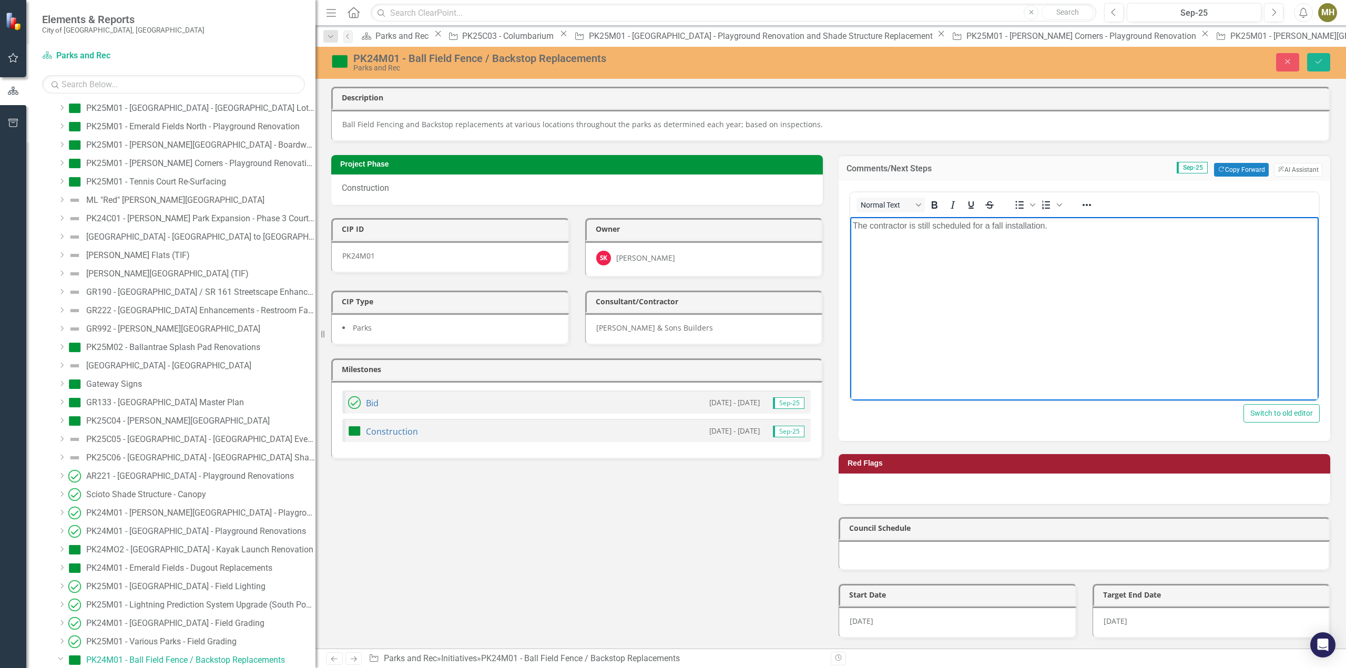
click at [932, 229] on p "The contractor is still scheduled for a fall installation." at bounding box center [1084, 225] width 463 height 13
click at [1322, 59] on icon "submit" at bounding box center [1319, 61] width 6 height 4
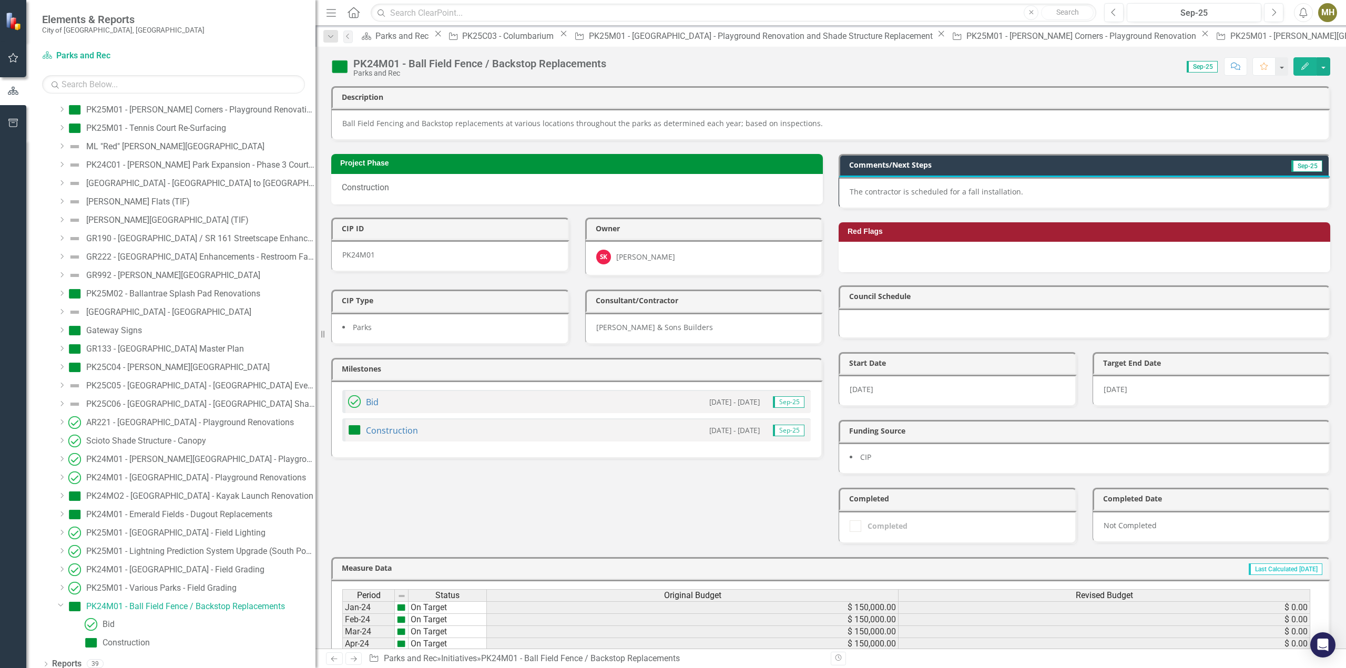
scroll to position [271, 0]
